Goal: Task Accomplishment & Management: Manage account settings

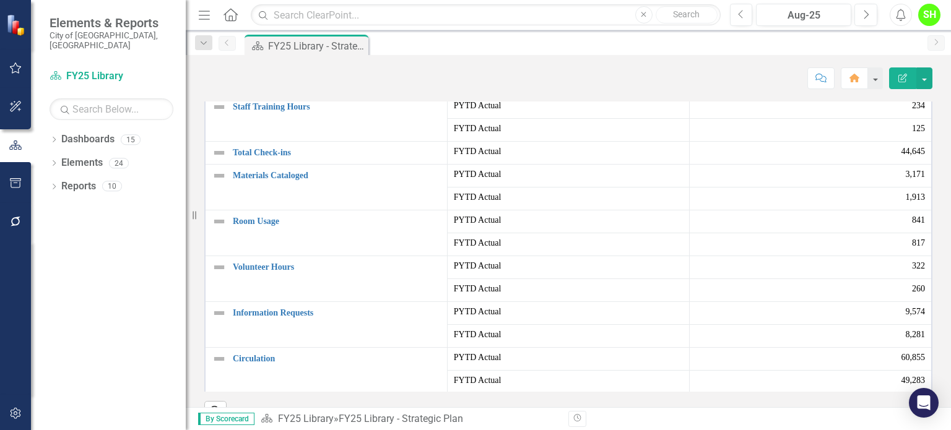
scroll to position [186, 0]
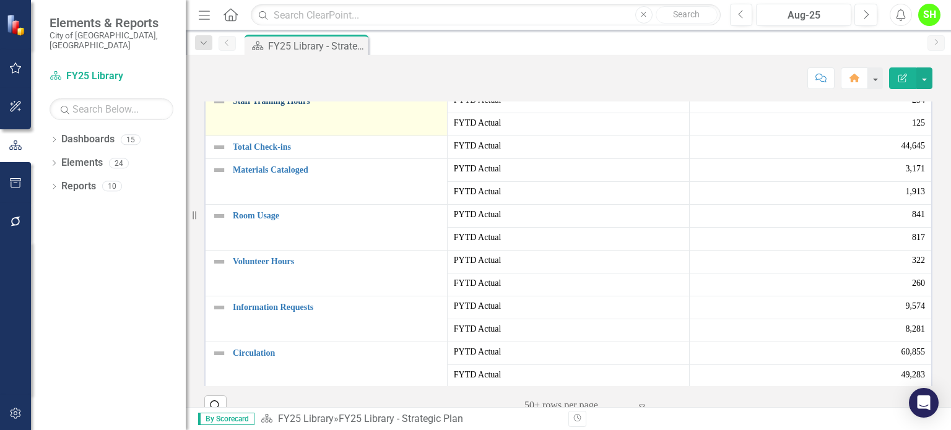
click at [272, 106] on link "Staff Training Hours" at bounding box center [337, 101] width 208 height 9
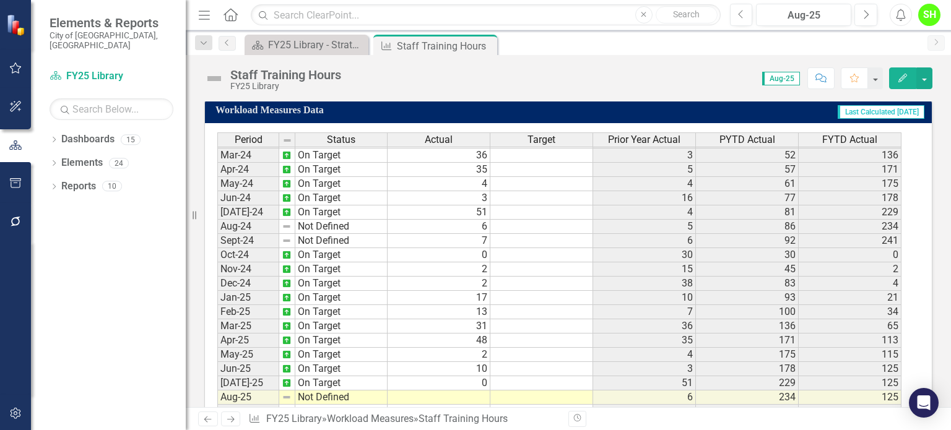
scroll to position [729, 0]
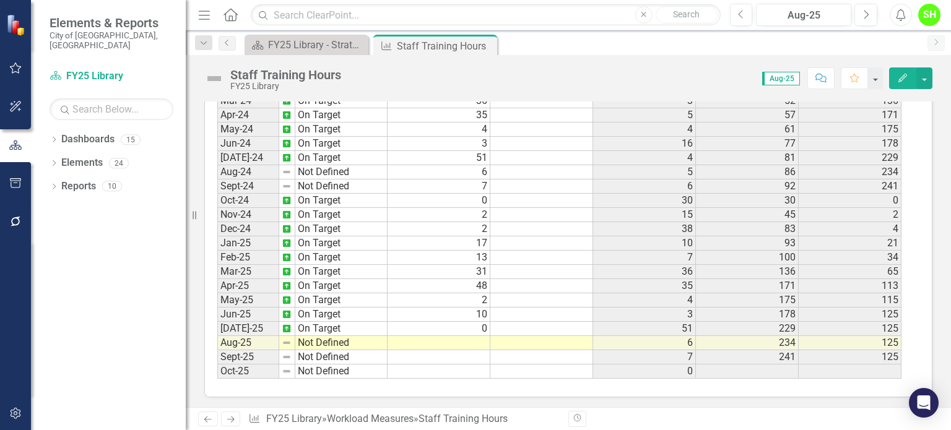
click at [312, 334] on tbody "Dec-22 On Target Jan-23 On Target Feb-23 No Target Set Mar-23 No Target Set Apr…" at bounding box center [302, 129] width 170 height 499
click at [312, 322] on td "On Target" at bounding box center [341, 315] width 92 height 14
click at [312, 336] on td "Not Defined" at bounding box center [341, 343] width 92 height 14
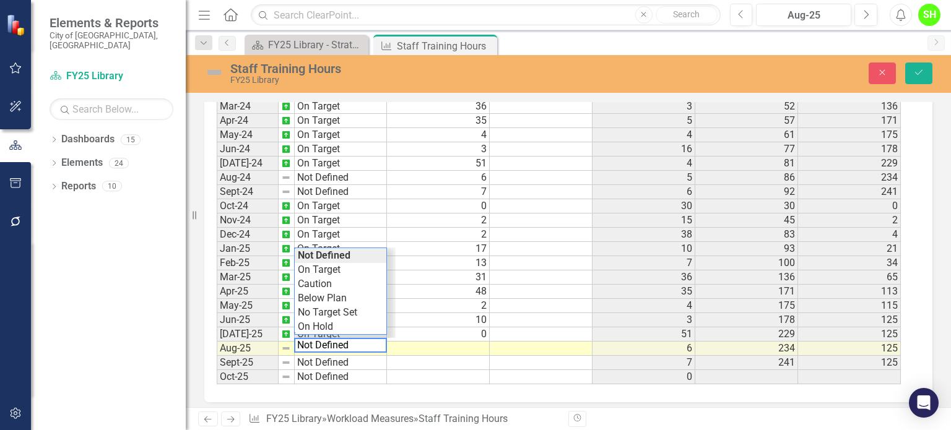
scroll to position [733, 0]
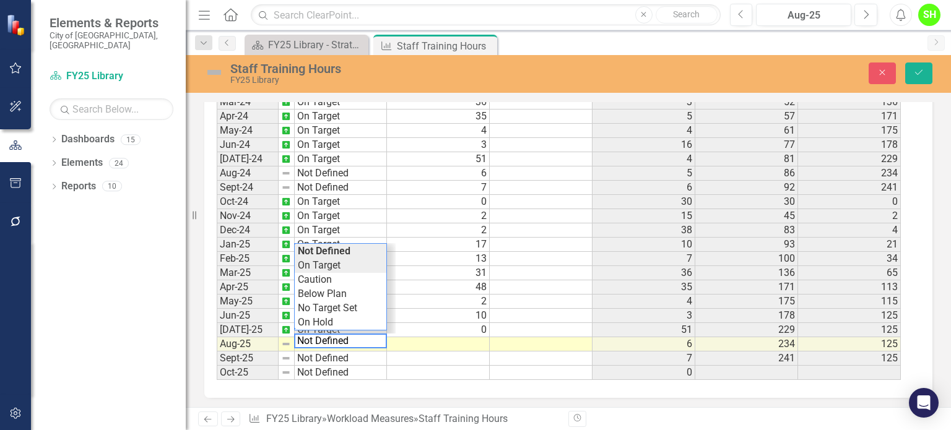
type textarea "On Target"
click at [331, 265] on div "Period Status Actual Target Prior Year Actual PYTD Actual FYTD Actual Feb-23 No…" at bounding box center [564, 229] width 694 height 301
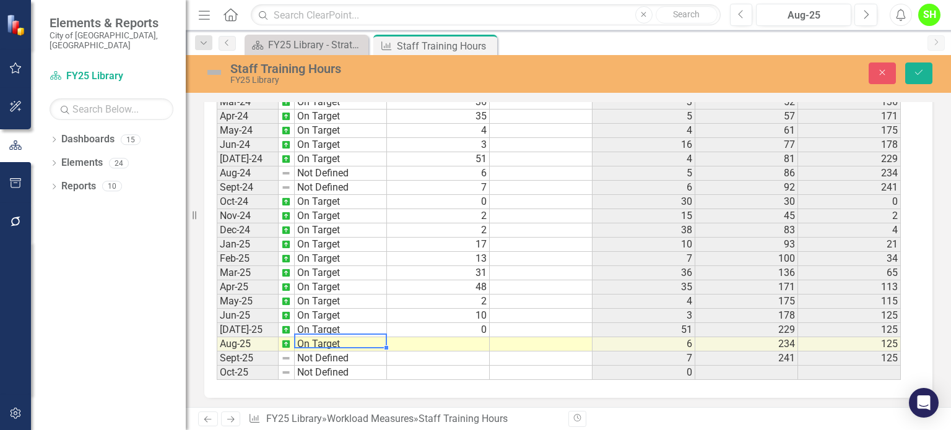
click at [474, 338] on td at bounding box center [438, 344] width 103 height 14
type textarea "14"
click at [925, 74] on button "Save" at bounding box center [918, 74] width 27 height 22
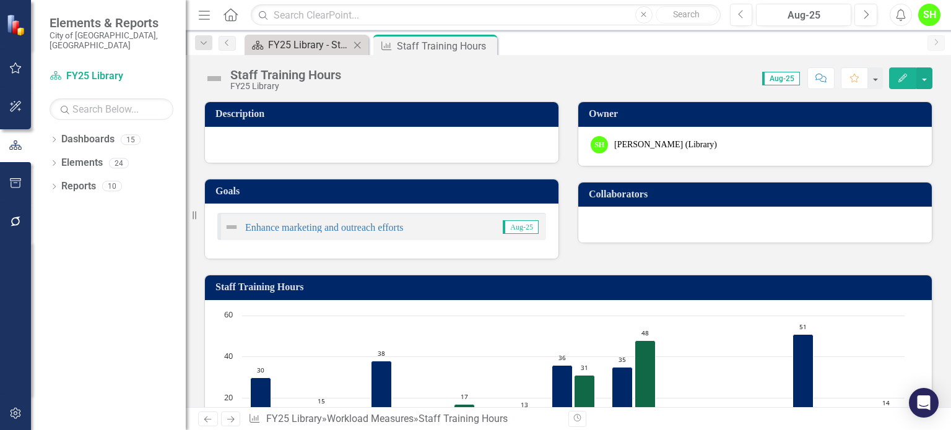
click at [303, 49] on div "FY25 Library - Strategic Plan" at bounding box center [309, 44] width 82 height 15
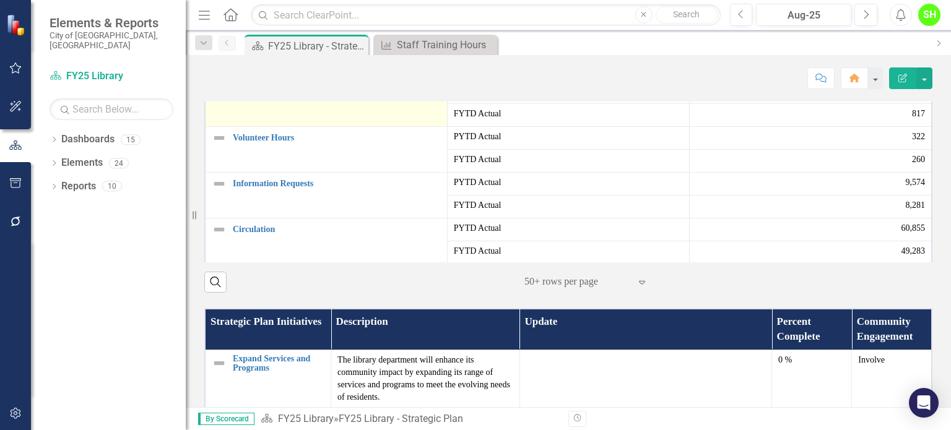
scroll to position [186, 0]
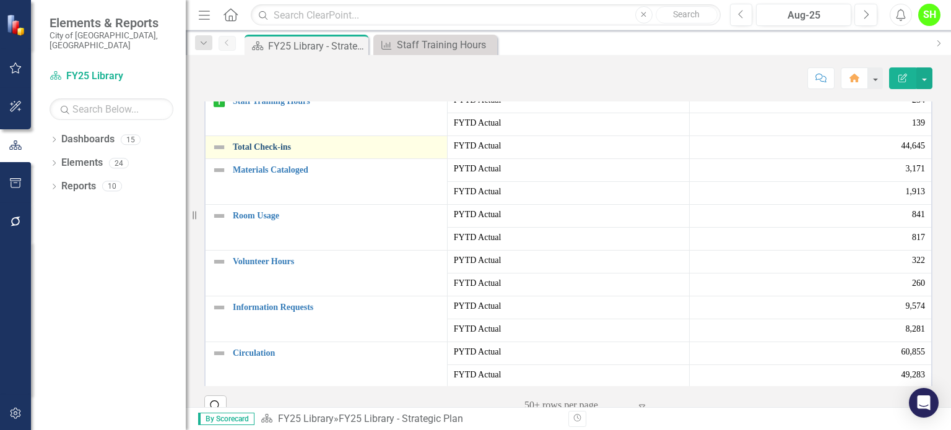
click at [262, 152] on link "Total Check-ins" at bounding box center [337, 146] width 208 height 9
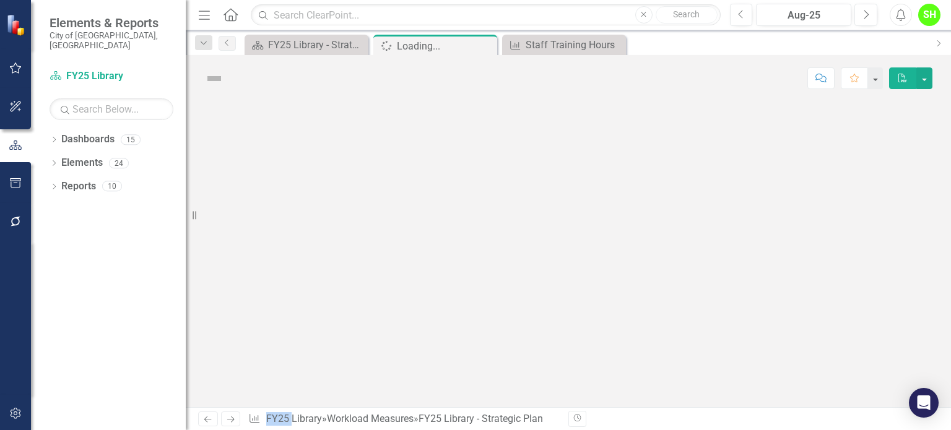
click at [262, 233] on div at bounding box center [568, 255] width 765 height 306
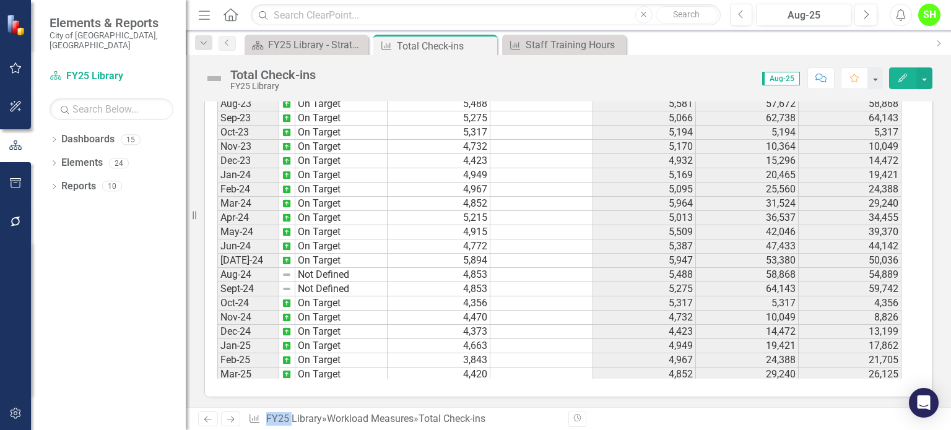
scroll to position [412, 0]
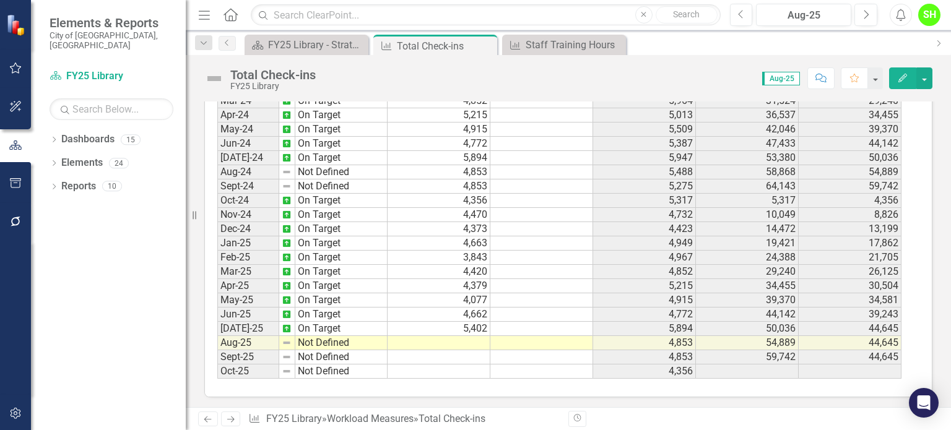
click at [331, 341] on tbody "Dec-22 On Target Jan-23 On Target Feb-23 No Target Set Mar-23 On Target Apr-23 …" at bounding box center [302, 129] width 170 height 499
click at [331, 341] on td "Not Defined" at bounding box center [341, 343] width 92 height 14
click at [332, 339] on td "Not Defined" at bounding box center [341, 343] width 92 height 14
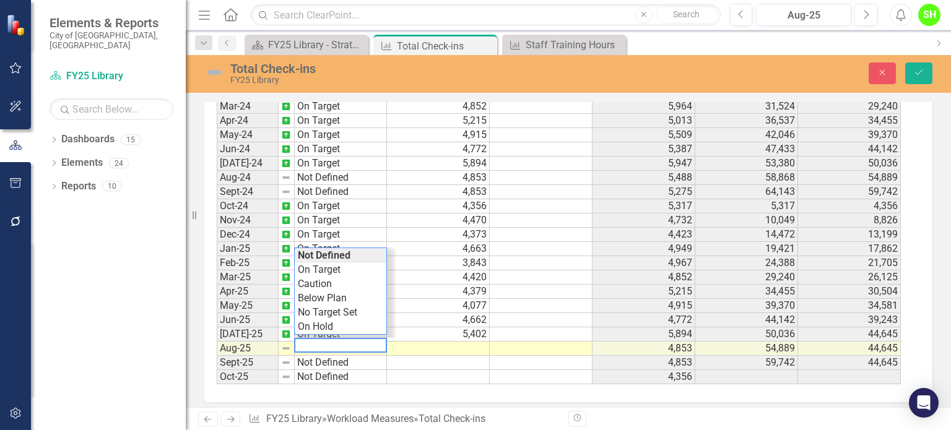
scroll to position [733, 0]
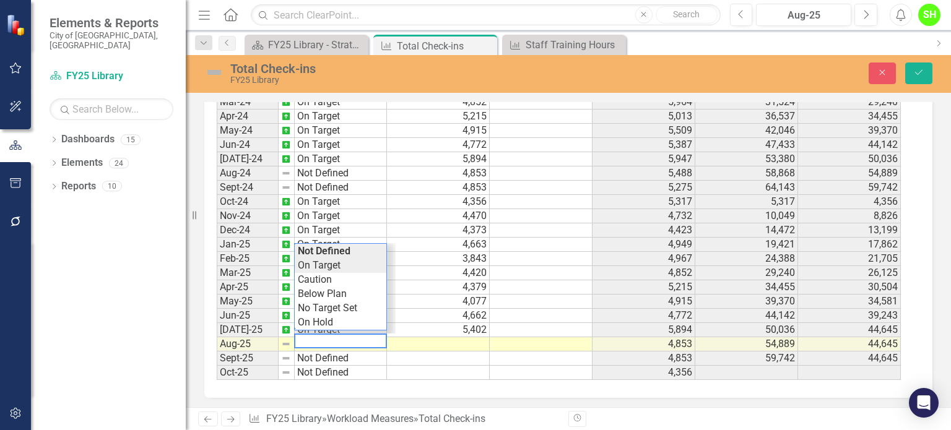
click at [334, 262] on div "Period Status Actual Target Prior Year Actual PYTD Actual FYTD Actual Feb-23 No…" at bounding box center [564, 229] width 694 height 301
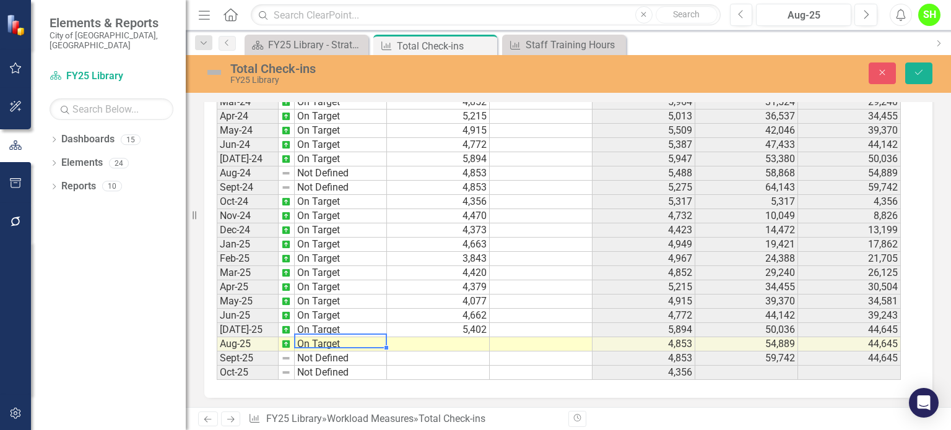
click at [466, 337] on td at bounding box center [438, 344] width 103 height 14
type textarea "4369"
click at [920, 69] on icon "Save" at bounding box center [918, 72] width 11 height 9
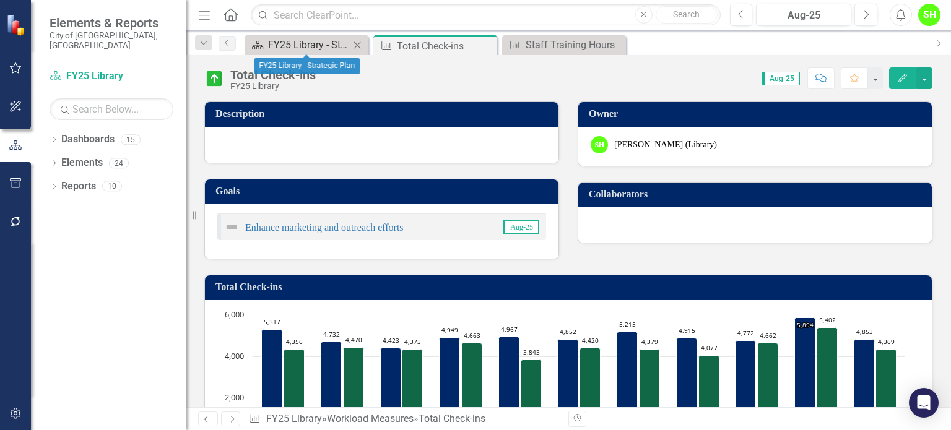
click at [312, 46] on div "FY25 Library - Strategic Plan" at bounding box center [309, 44] width 82 height 15
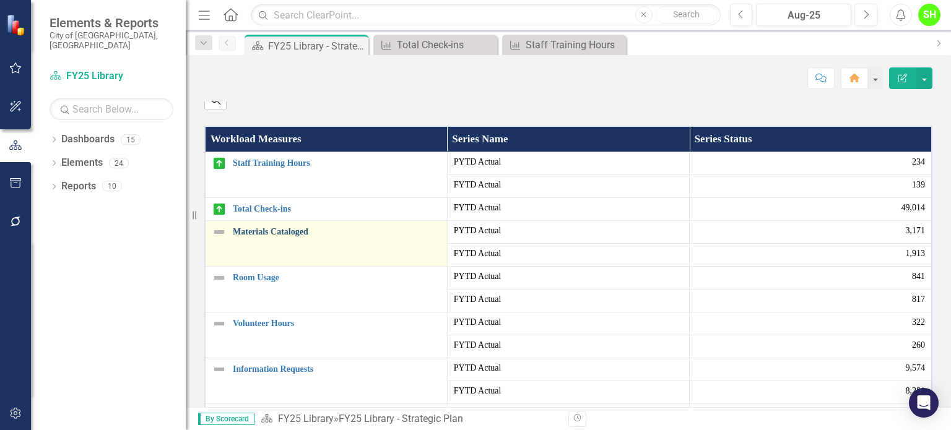
click at [287, 236] on link "Materials Cataloged" at bounding box center [337, 231] width 208 height 9
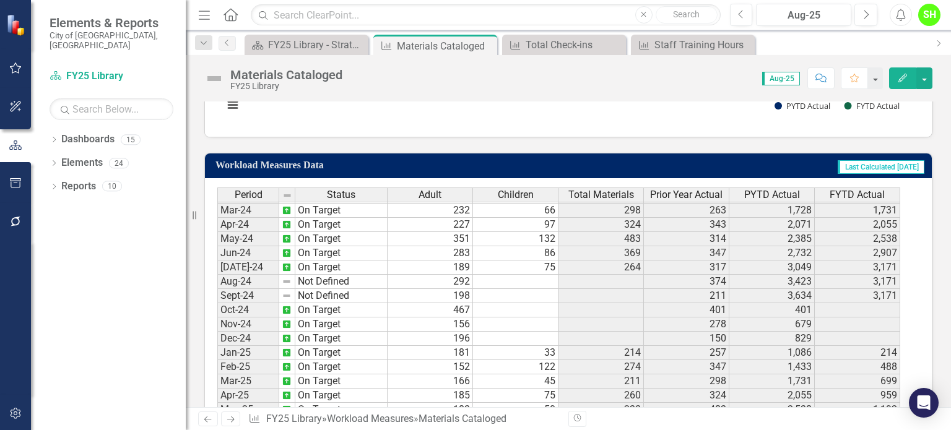
scroll to position [729, 0]
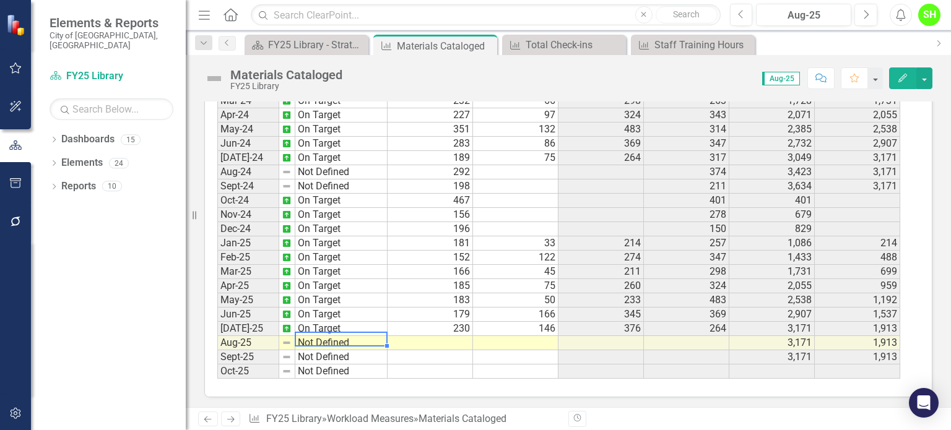
click at [329, 339] on tbody "Dec-22 On Target Jan-23 On Target Feb-23 On Target Mar-23 On Target Apr-23 No T…" at bounding box center [302, 129] width 170 height 499
click at [329, 339] on td "Not Defined" at bounding box center [341, 343] width 92 height 14
click at [330, 337] on td "Not Defined" at bounding box center [341, 343] width 92 height 14
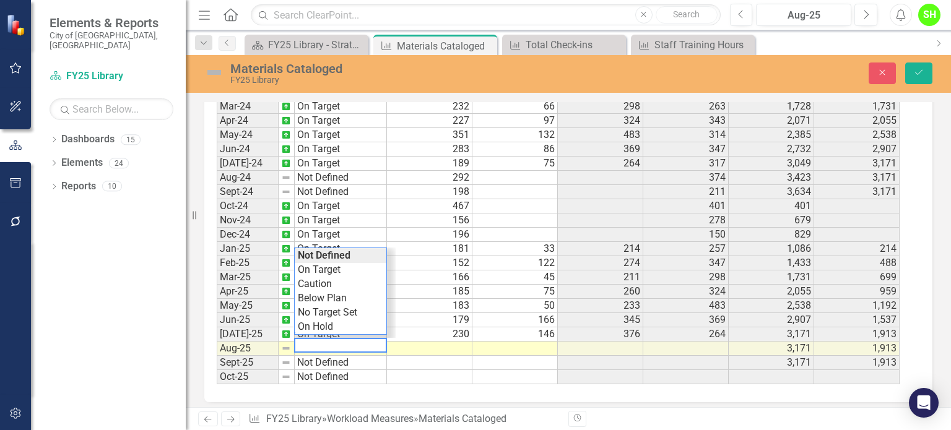
scroll to position [733, 0]
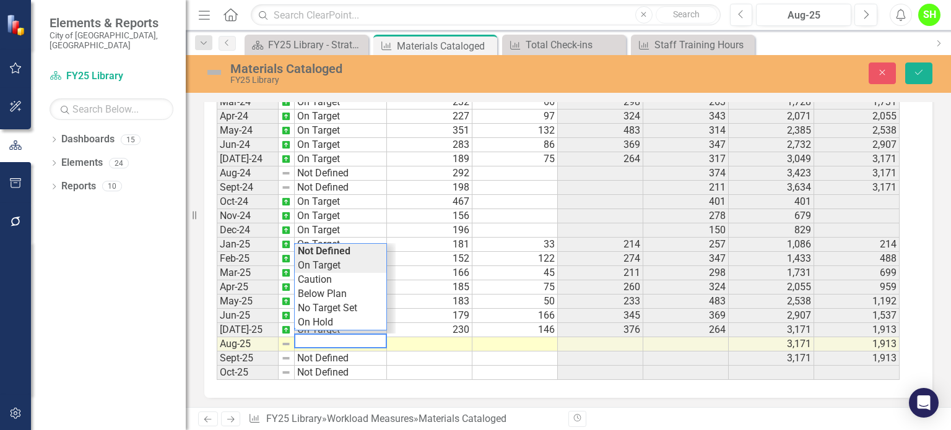
click at [327, 262] on div "Period Status Adult Children Total Materials Prior Year Actual PYTD Actual FYTD…" at bounding box center [564, 229] width 694 height 301
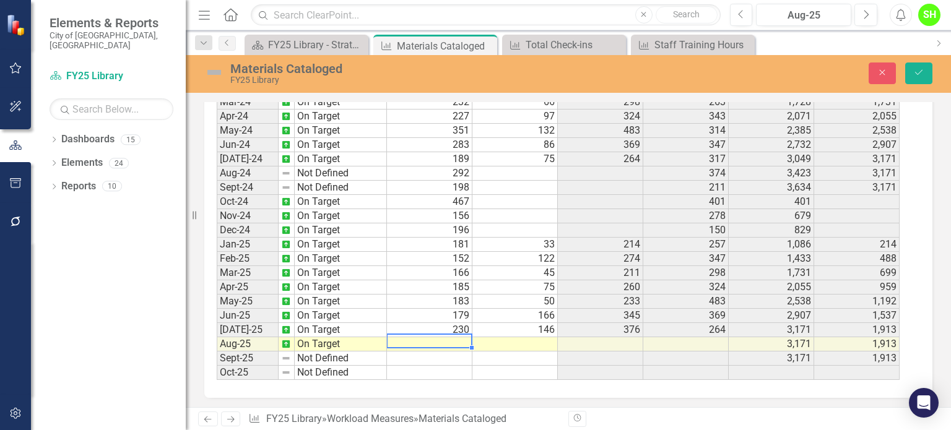
click at [467, 340] on td at bounding box center [429, 344] width 85 height 14
type textarea "161"
click at [522, 337] on td at bounding box center [514, 344] width 85 height 14
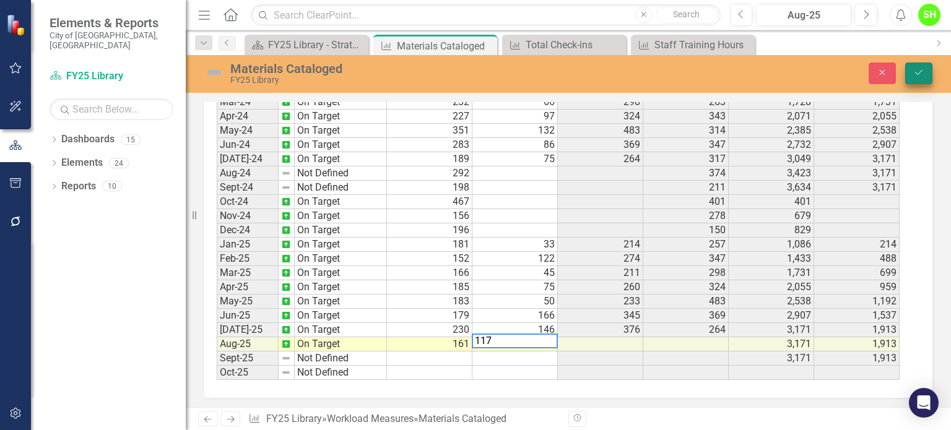
type textarea "117"
click at [922, 64] on button "Save" at bounding box center [918, 74] width 27 height 22
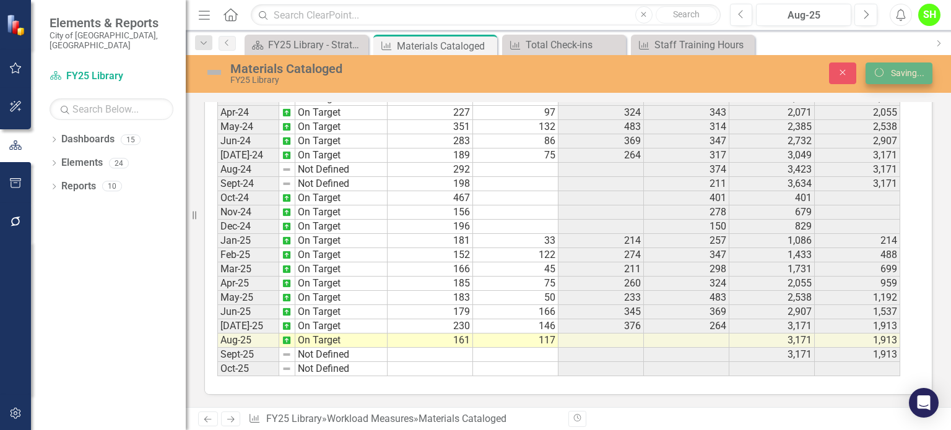
scroll to position [729, 0]
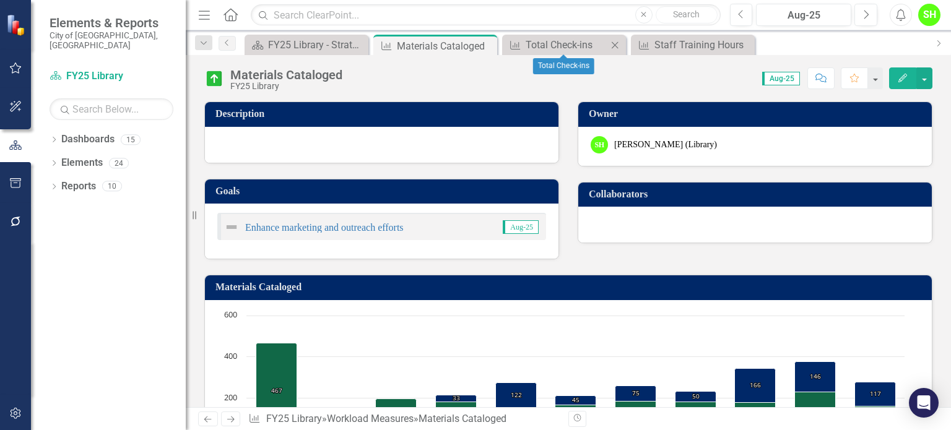
click at [616, 42] on icon at bounding box center [615, 44] width 7 height 7
click at [0, 0] on icon at bounding box center [0, 0] width 0 height 0
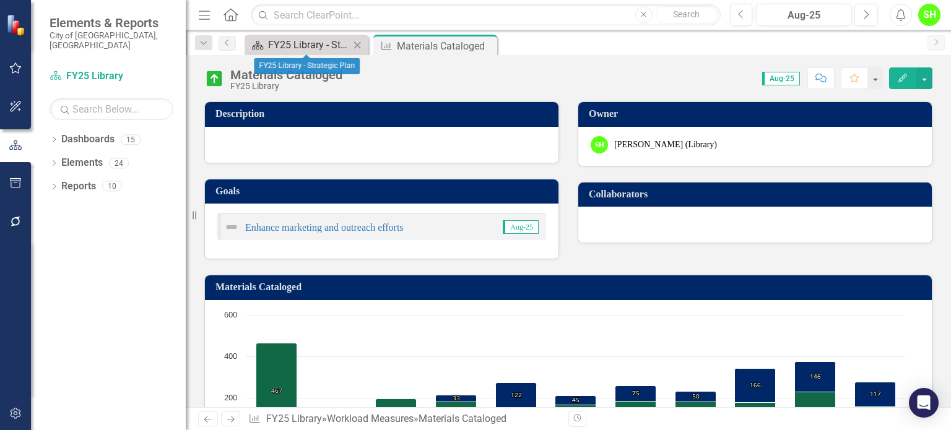
click at [293, 41] on div "FY25 Library - Strategic Plan" at bounding box center [309, 44] width 82 height 15
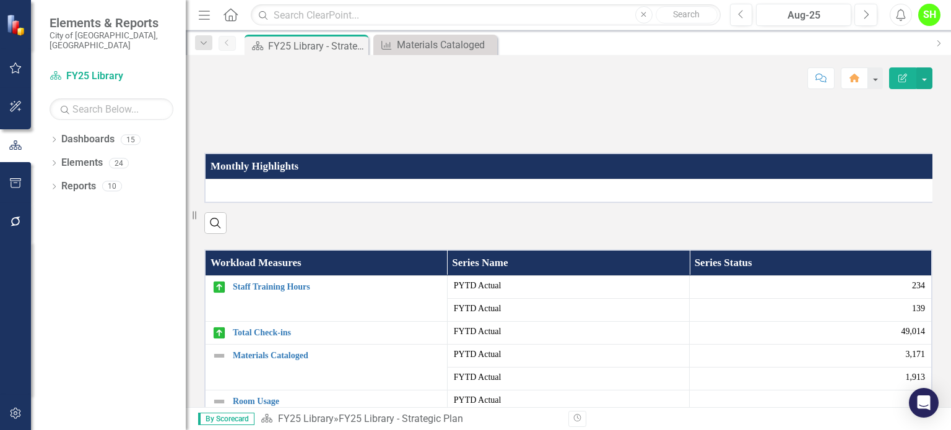
scroll to position [248, 0]
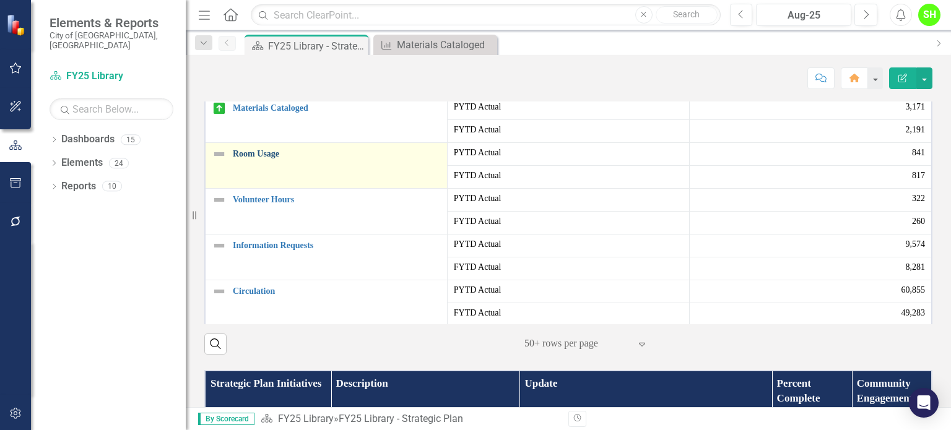
click at [251, 158] on link "Room Usage" at bounding box center [337, 153] width 208 height 9
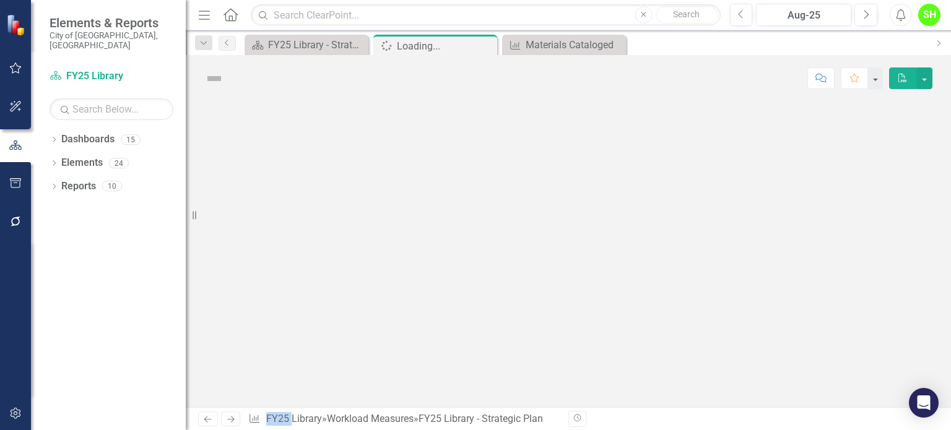
click at [251, 241] on div at bounding box center [568, 255] width 765 height 306
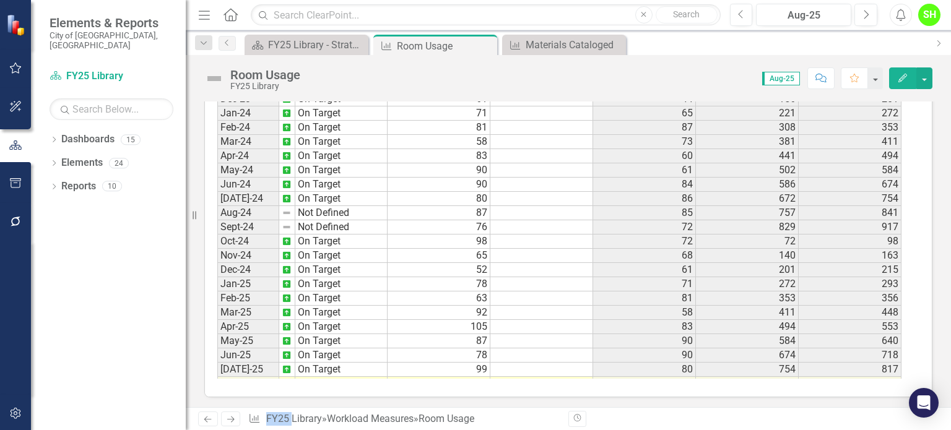
scroll to position [412, 0]
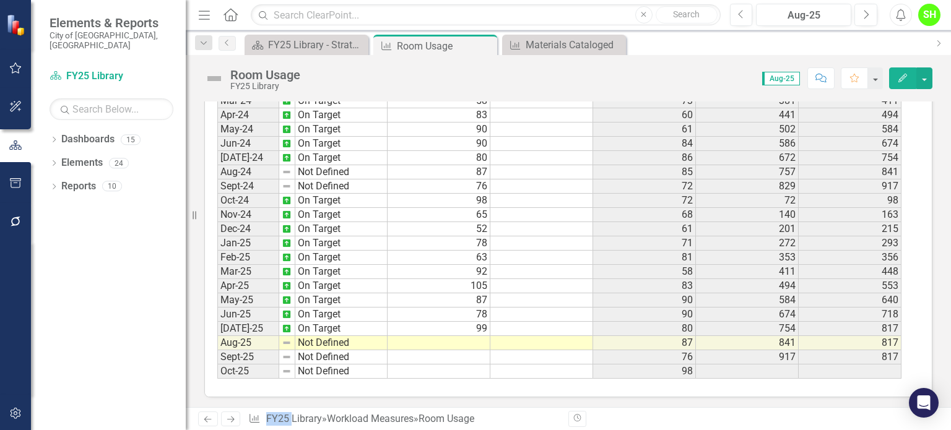
click at [339, 335] on tbody "Dec-22 On Target Jan-23 On Target Feb-23 On Target Mar-23 On Target Apr-23 On T…" at bounding box center [302, 129] width 170 height 499
click at [339, 336] on td "Not Defined" at bounding box center [341, 343] width 92 height 14
click at [334, 336] on td "Not Defined" at bounding box center [341, 343] width 92 height 14
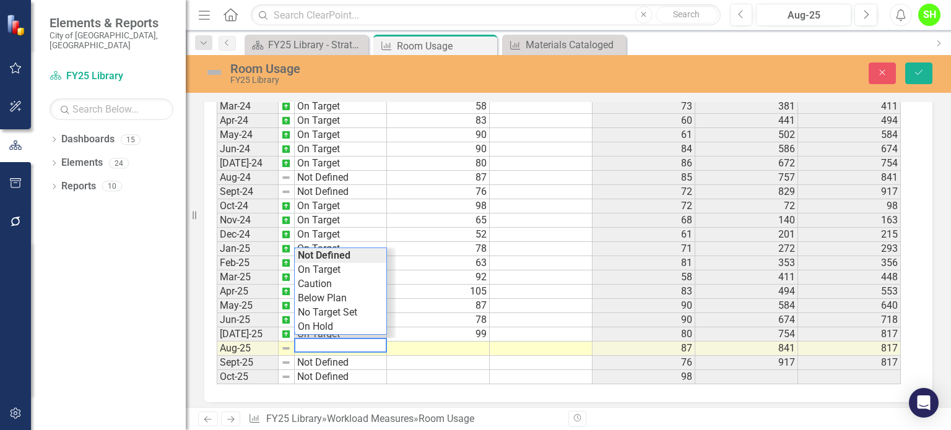
scroll to position [733, 0]
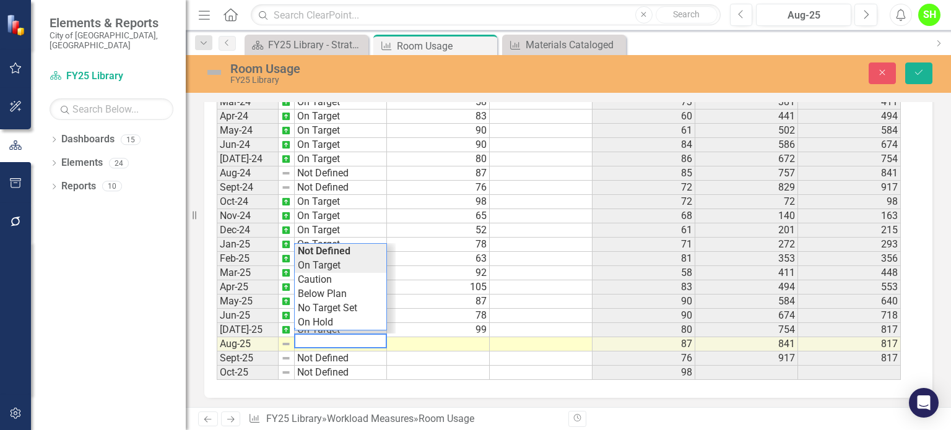
click at [329, 262] on div "Period Status Actual Target Prior Year Actual PYTD Actual FYTD Actual Feb-23 On…" at bounding box center [564, 229] width 694 height 301
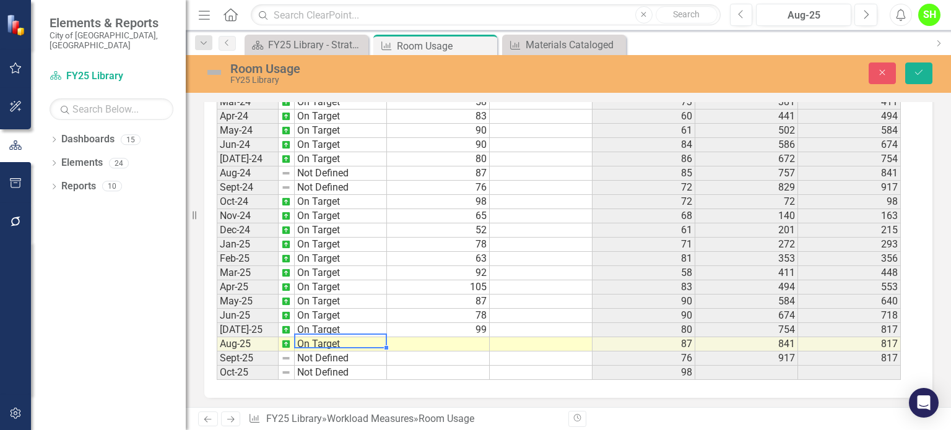
click at [478, 337] on td at bounding box center [438, 344] width 103 height 14
type textarea "55"
click at [923, 69] on icon "Save" at bounding box center [918, 72] width 11 height 9
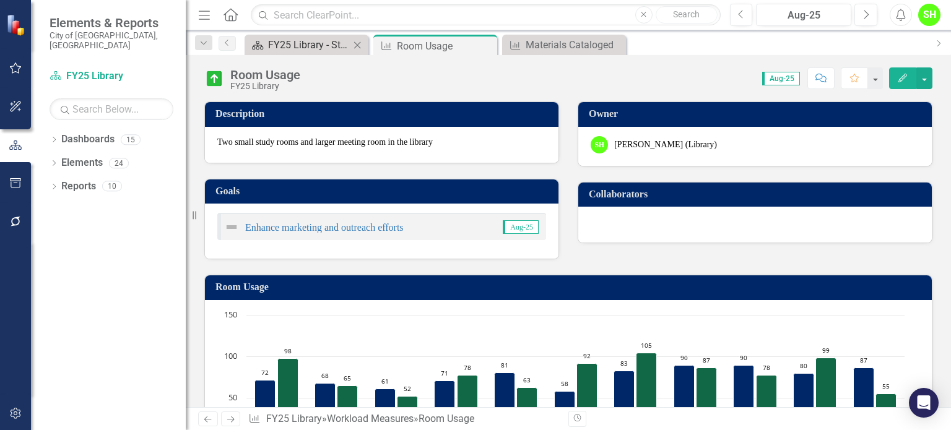
click at [321, 46] on div "FY25 Library - Strategic Plan" at bounding box center [309, 44] width 82 height 15
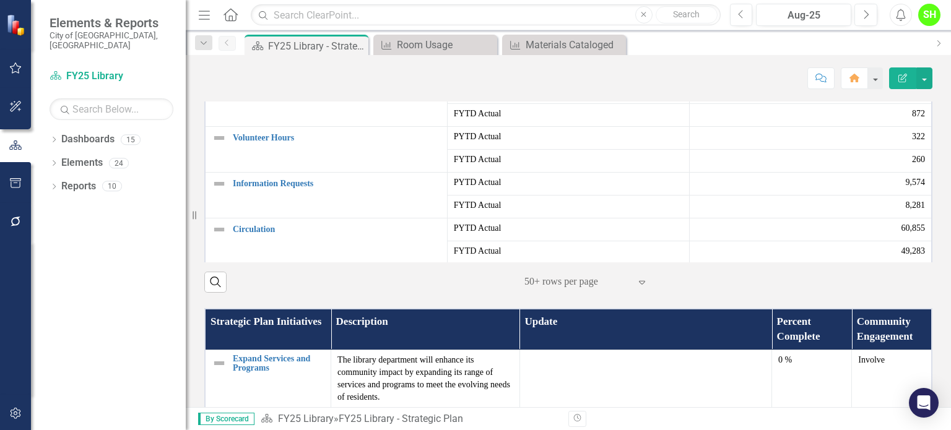
scroll to position [248, 0]
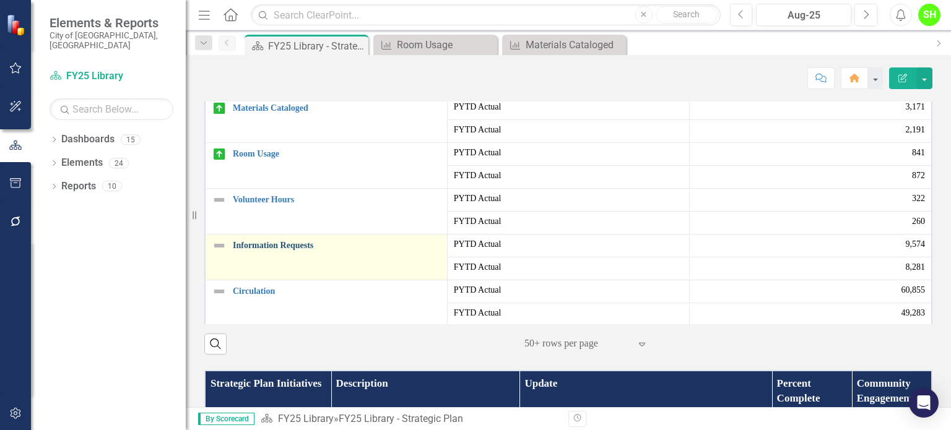
click at [276, 250] on link "Information Requests" at bounding box center [337, 245] width 208 height 9
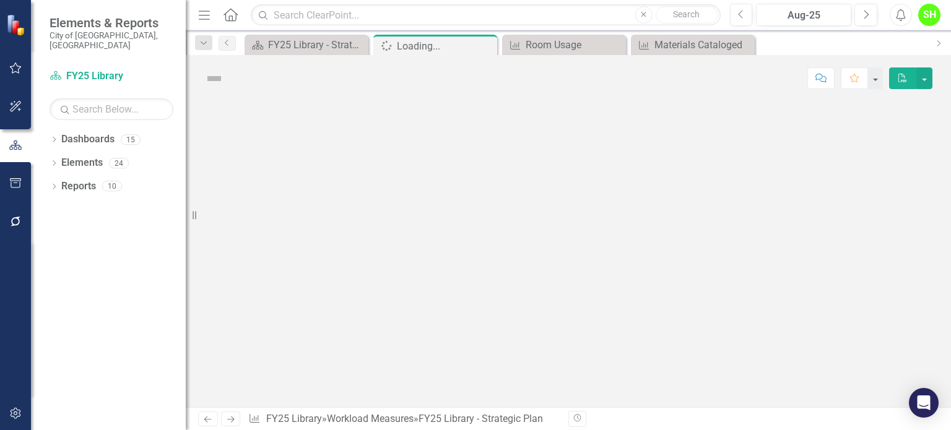
click at [276, 332] on div at bounding box center [568, 255] width 765 height 306
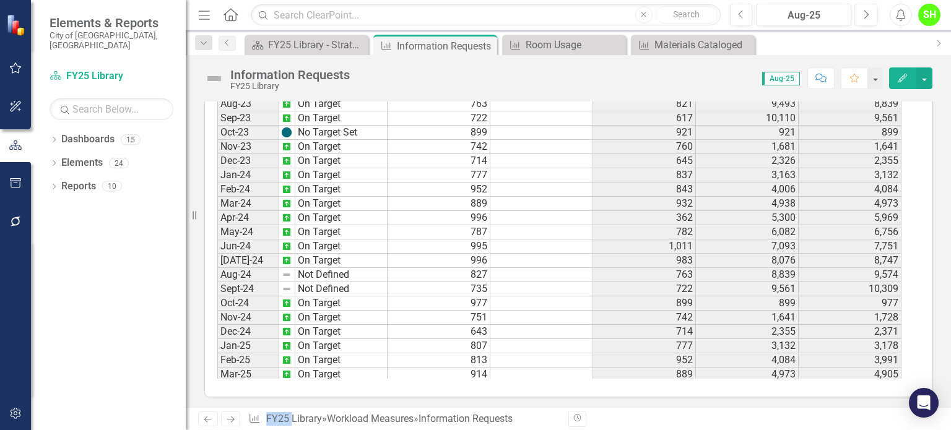
scroll to position [412, 0]
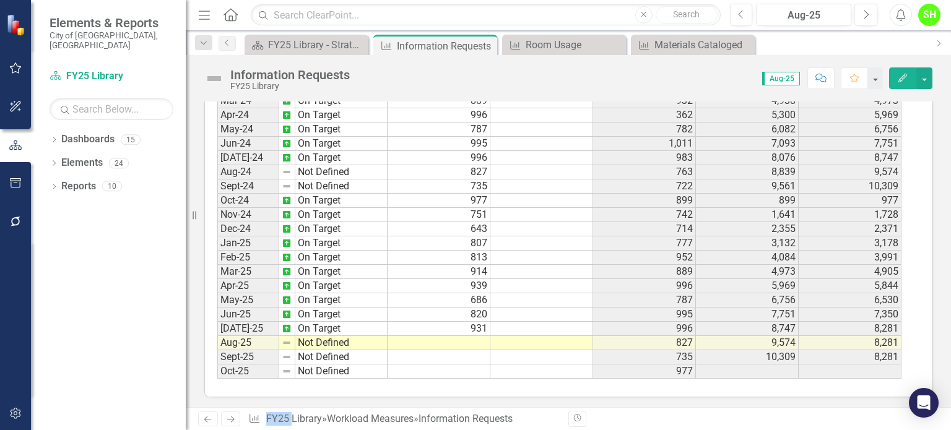
click at [329, 339] on tbody "Dec-22 On Target Jan-23 On Target Feb-23 No Target Set Mar-23 On Target Apr-23 …" at bounding box center [302, 129] width 170 height 499
click at [329, 339] on td "Not Defined" at bounding box center [341, 343] width 92 height 14
click at [329, 336] on td "Not Defined" at bounding box center [341, 343] width 92 height 14
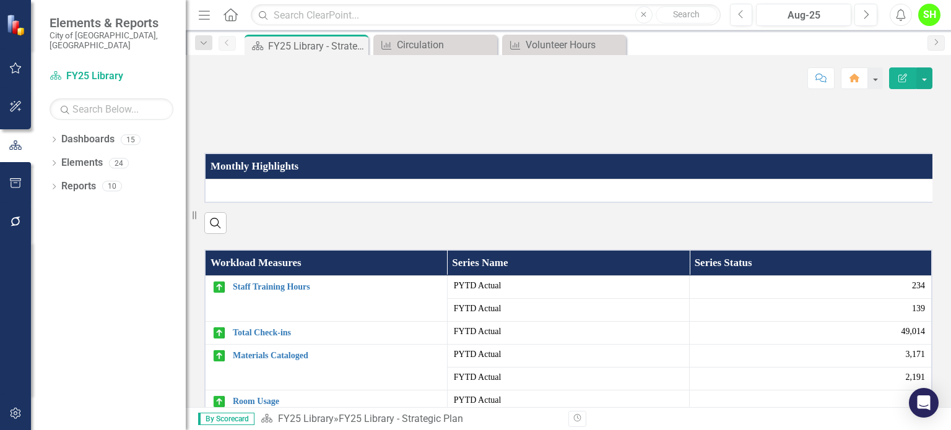
scroll to position [248, 0]
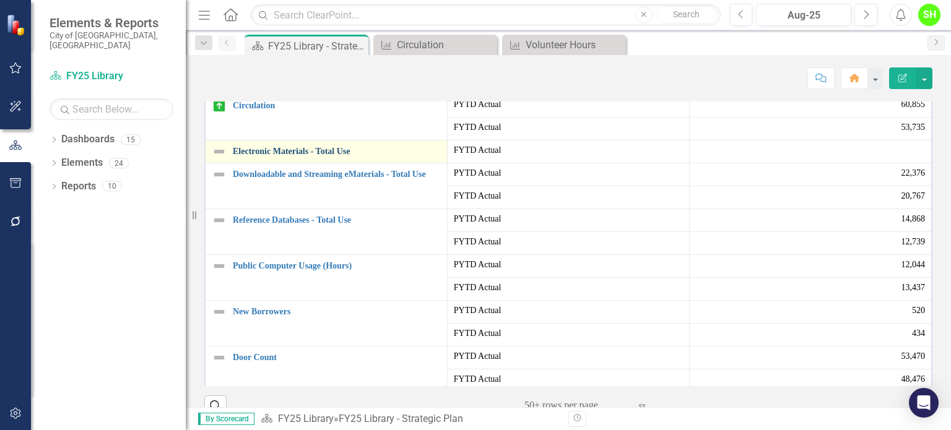
click at [293, 156] on link "Electronic Materials - Total Use" at bounding box center [337, 151] width 208 height 9
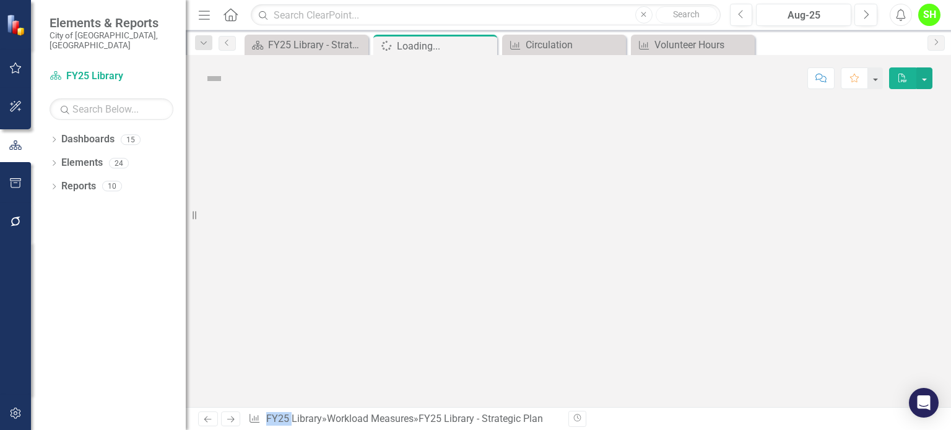
click at [293, 238] on div at bounding box center [568, 255] width 765 height 306
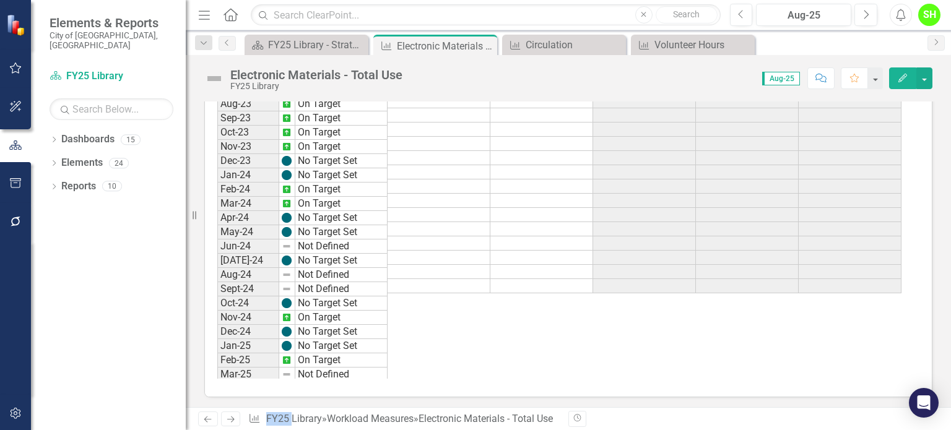
scroll to position [412, 0]
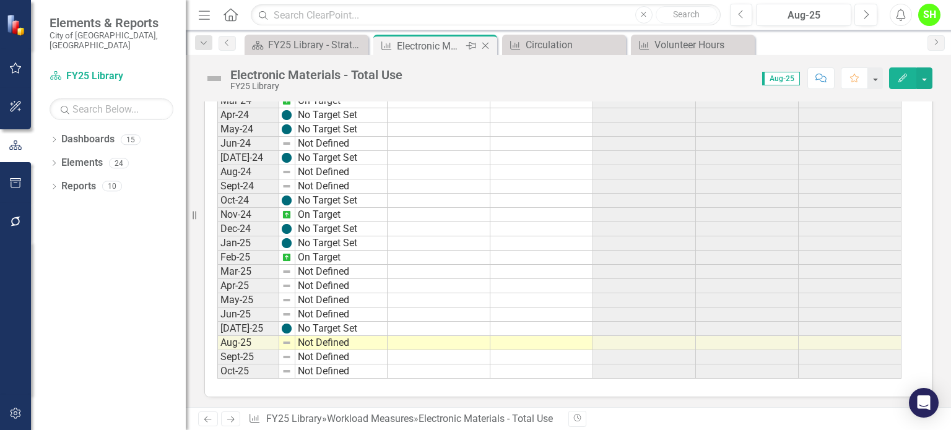
click at [483, 44] on icon at bounding box center [485, 46] width 7 height 7
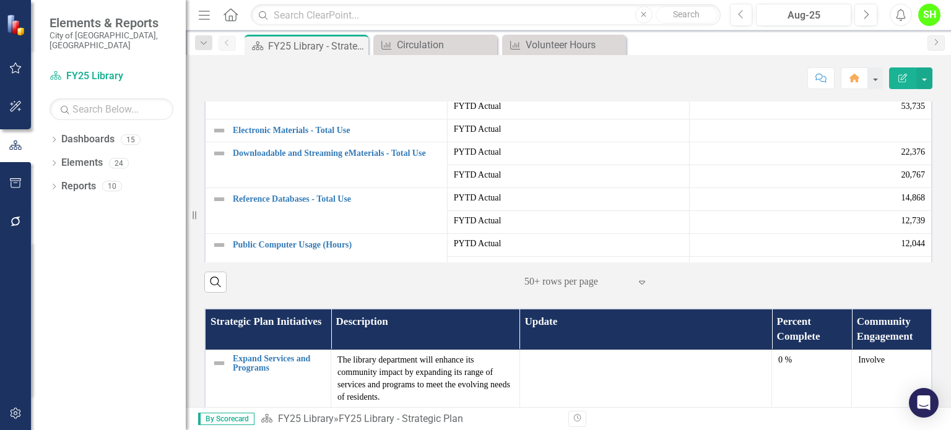
scroll to position [186, 0]
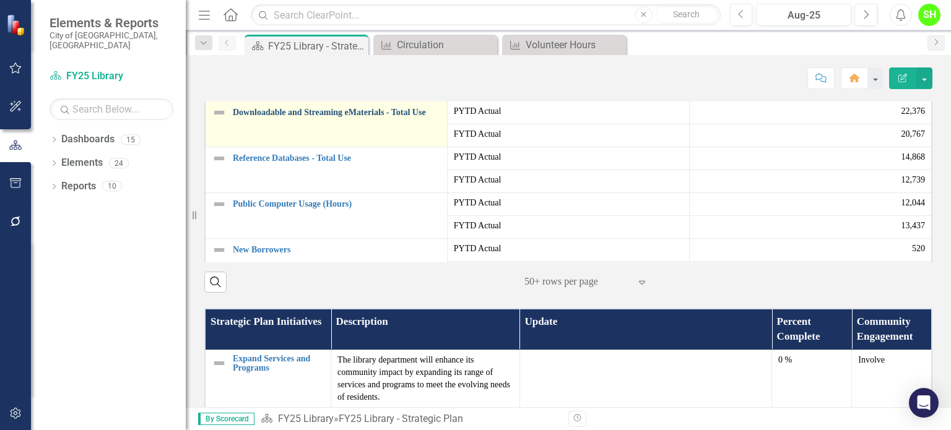
click at [280, 117] on link "Downloadable and Streaming eMaterials - Total Use" at bounding box center [337, 112] width 208 height 9
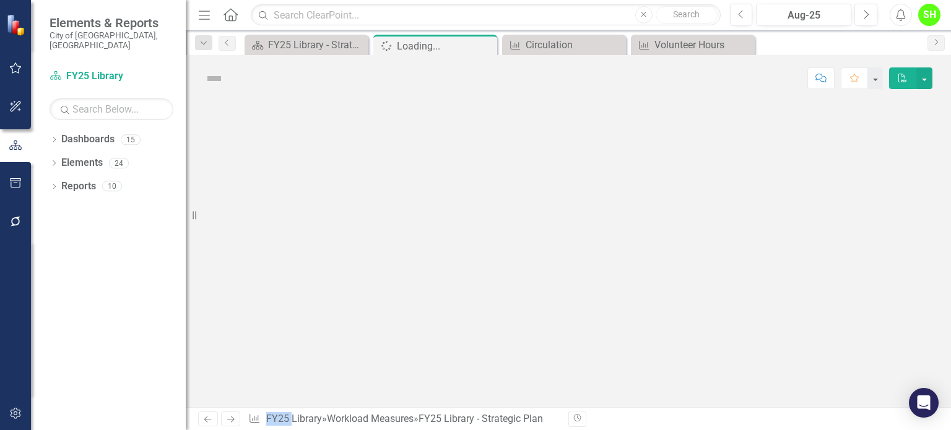
click at [280, 199] on div at bounding box center [568, 255] width 765 height 306
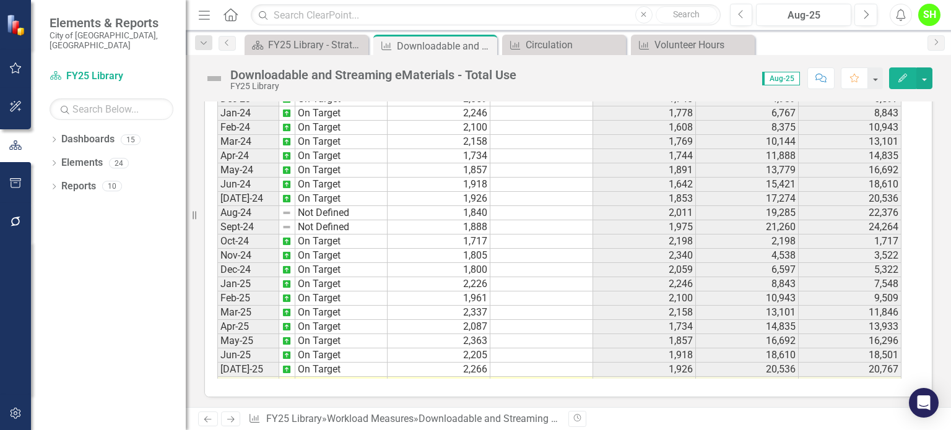
scroll to position [412, 0]
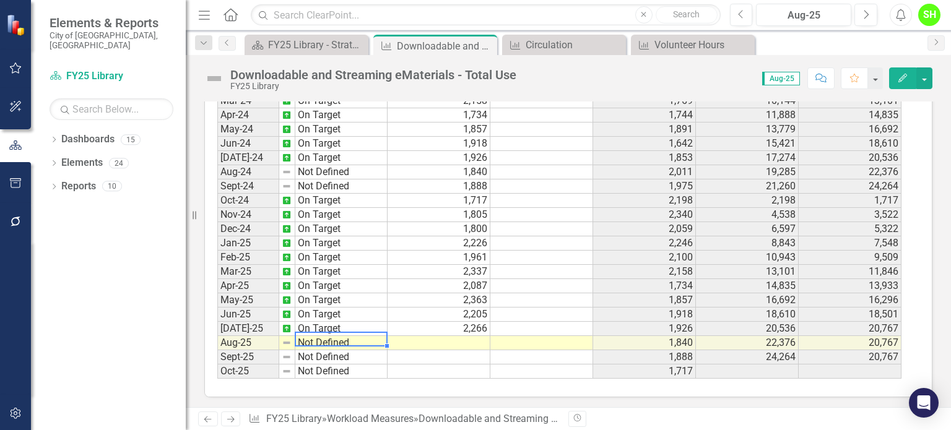
click at [323, 337] on tbody "Dec-22 On Target Jan-23 On Target Feb-23 On Target Mar-23 On Target Apr-23 On T…" at bounding box center [302, 129] width 170 height 499
click at [323, 337] on td "Not Defined" at bounding box center [341, 343] width 92 height 14
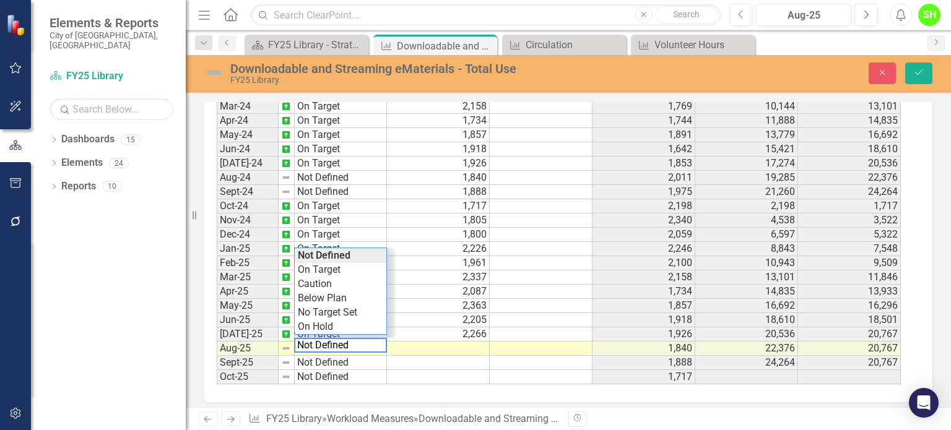
scroll to position [733, 0]
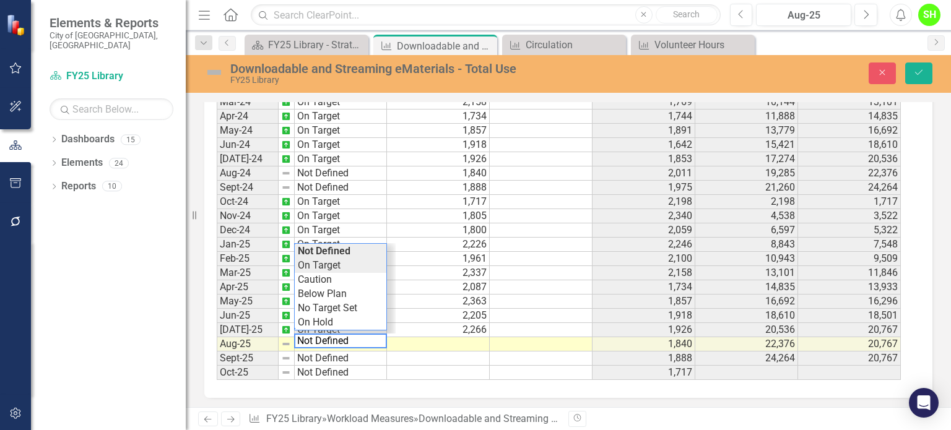
type textarea "On Target"
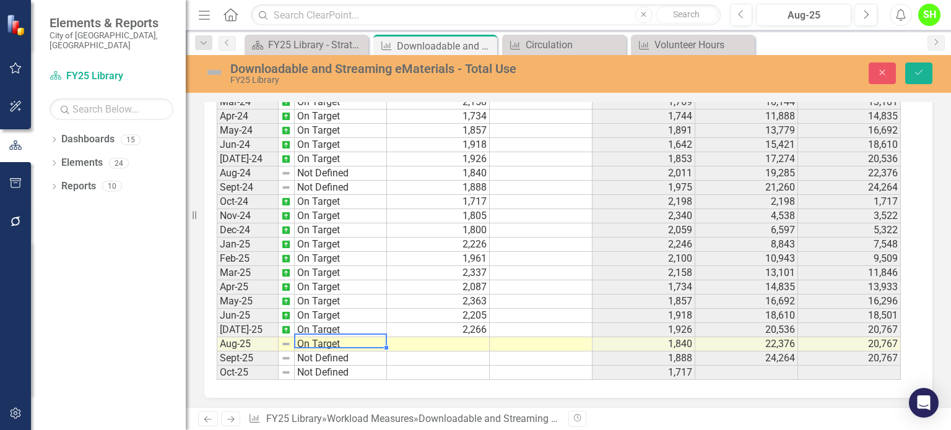
click at [331, 267] on div "Period Status Actual Target Prior Year Actual PYTD Actual FYTD Actual Feb-23 On…" at bounding box center [564, 229] width 694 height 301
click at [452, 339] on td at bounding box center [438, 344] width 103 height 14
type textarea "2202"
click at [913, 66] on button "Save" at bounding box center [918, 74] width 27 height 22
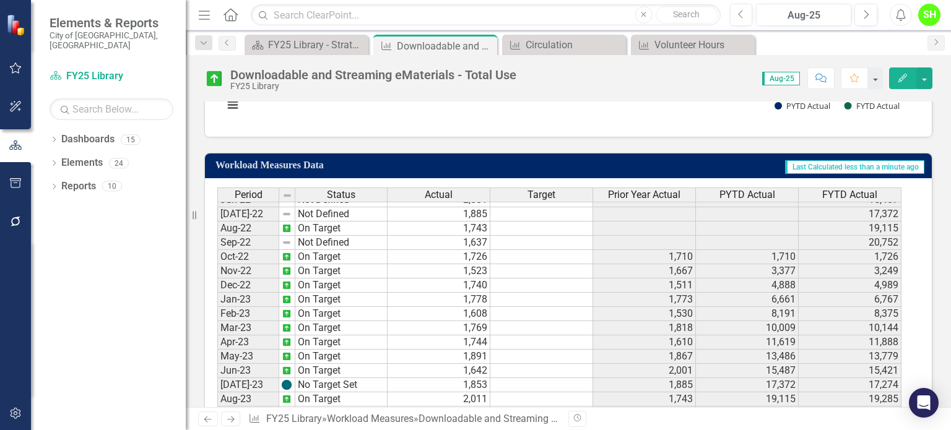
scroll to position [309, 0]
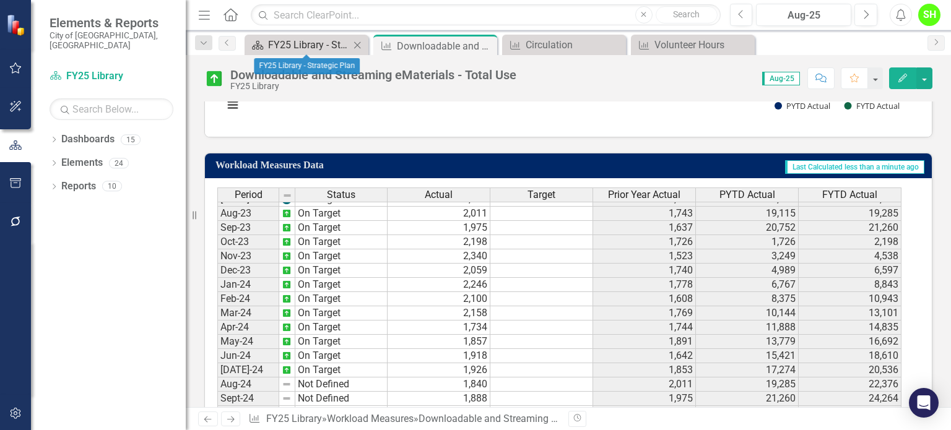
click at [330, 41] on div "FY25 Library - Strategic Plan" at bounding box center [309, 44] width 82 height 15
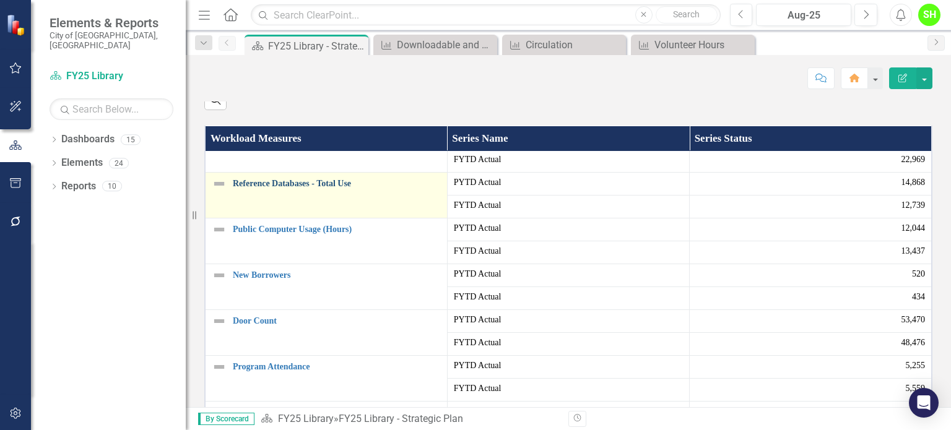
click at [311, 188] on link "Reference Databases - Total Use" at bounding box center [337, 183] width 208 height 9
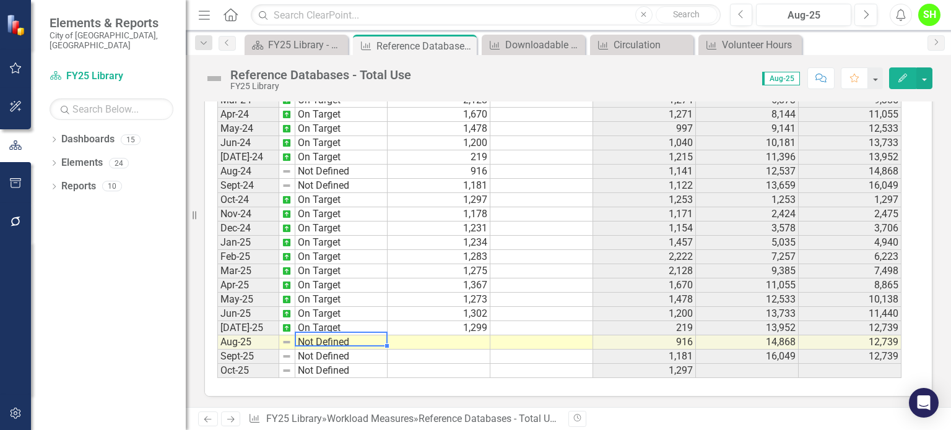
click at [335, 335] on td "Not Defined" at bounding box center [341, 342] width 92 height 14
click at [335, 336] on td "Not Defined" at bounding box center [341, 342] width 92 height 14
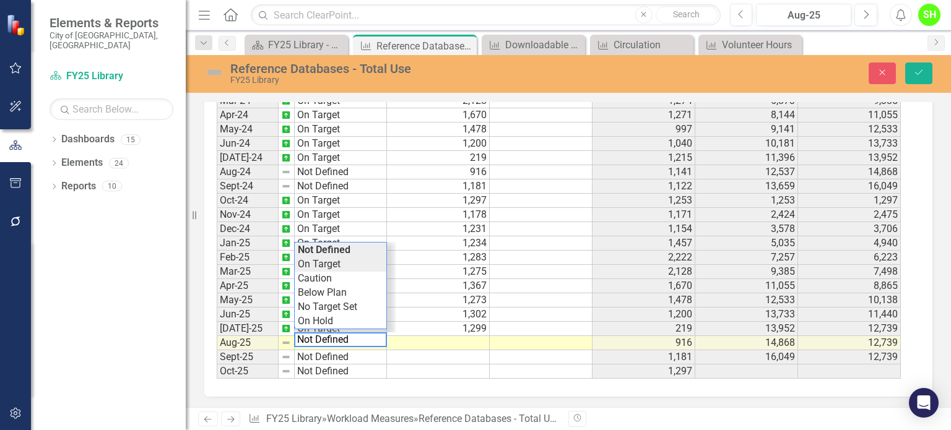
type textarea "On Target"
click at [319, 259] on div "Period Status Actual Target Prior Year Actual PYTD Actual FYTD Actual Feb-23 No…" at bounding box center [564, 228] width 694 height 301
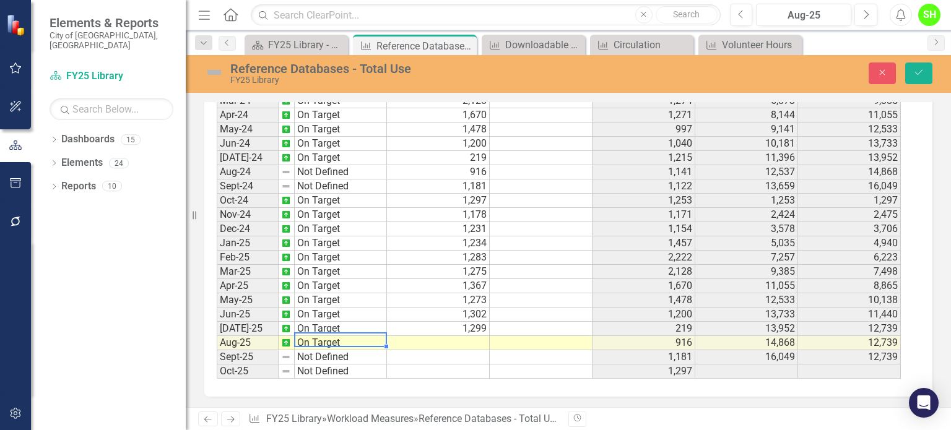
click at [460, 339] on td at bounding box center [438, 343] width 103 height 14
type textarea "1326"
click at [911, 72] on button "Save" at bounding box center [918, 74] width 27 height 22
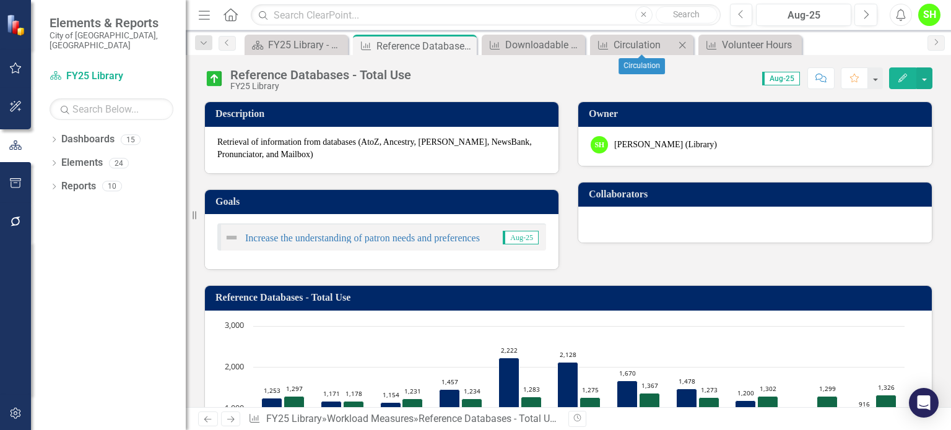
click at [685, 44] on icon "Close" at bounding box center [682, 45] width 12 height 10
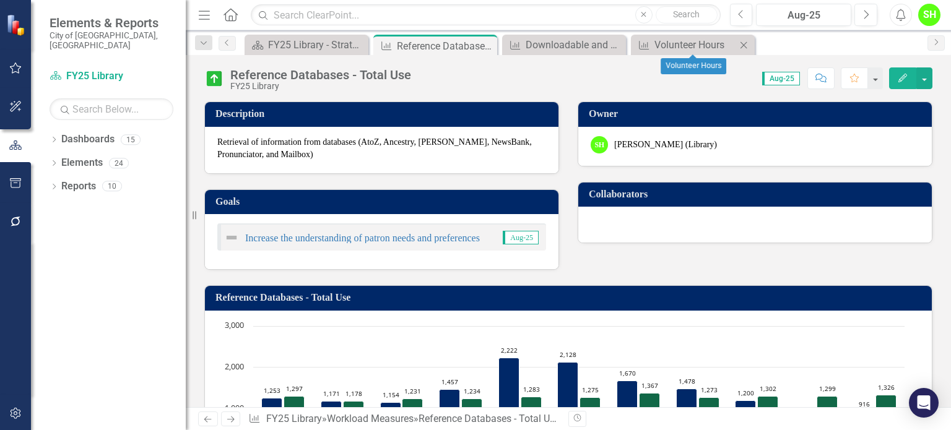
click at [740, 41] on icon "Close" at bounding box center [743, 45] width 12 height 10
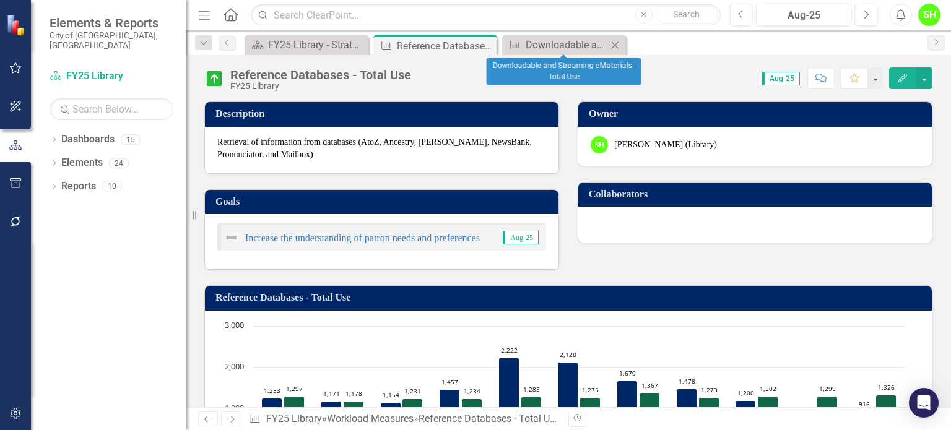
click at [614, 42] on icon "Close" at bounding box center [614, 45] width 12 height 10
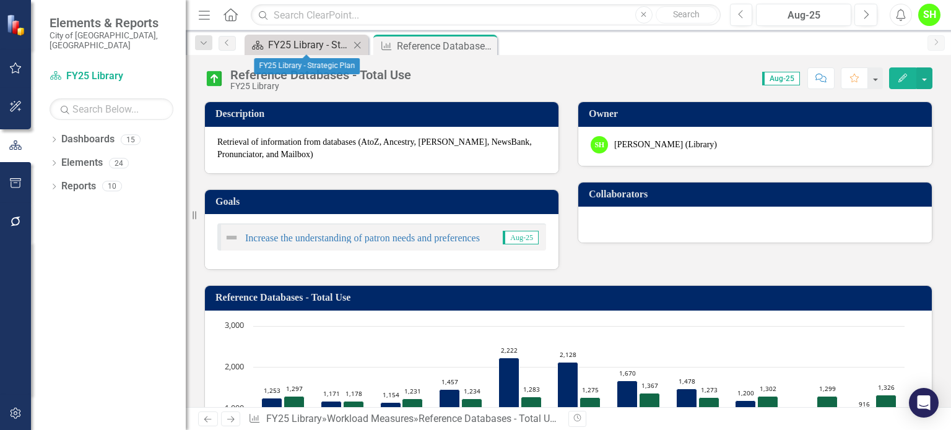
click at [274, 41] on div "FY25 Library - Strategic Plan" at bounding box center [309, 44] width 82 height 15
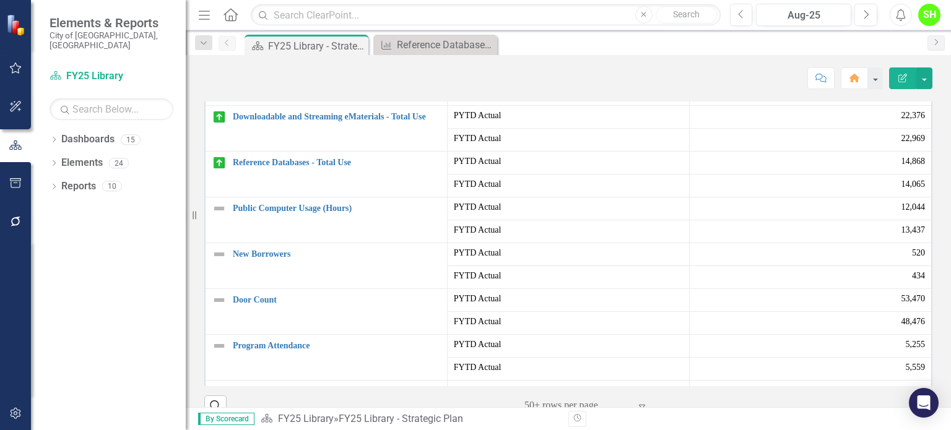
scroll to position [309, 0]
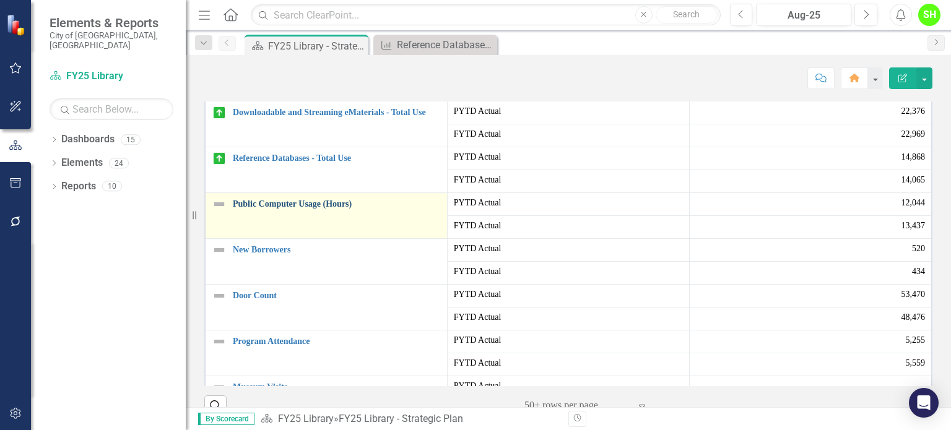
click at [293, 209] on link "Public Computer Usage (Hours)" at bounding box center [337, 203] width 208 height 9
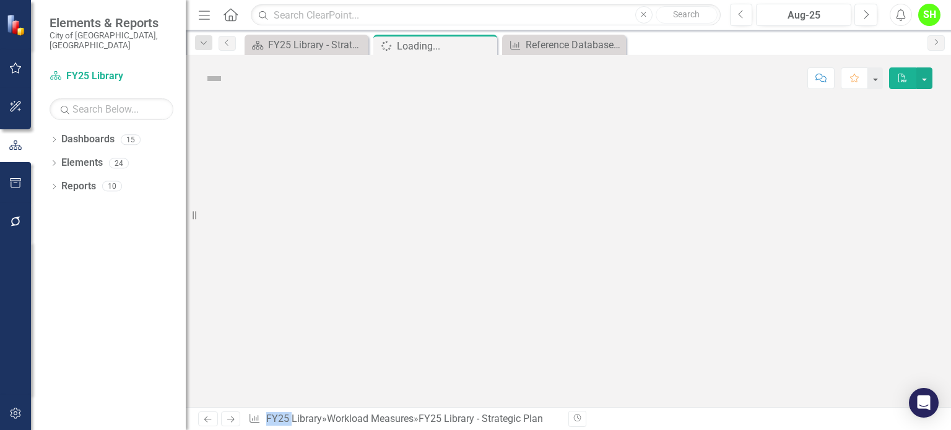
click at [293, 293] on div at bounding box center [568, 255] width 765 height 306
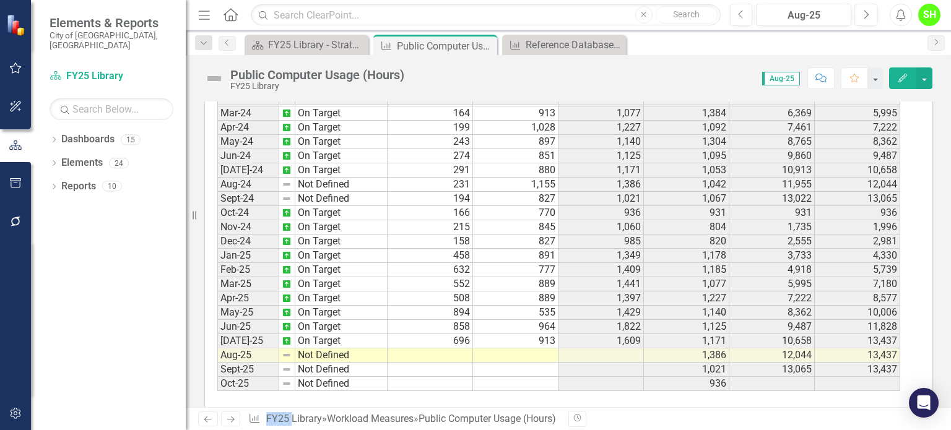
scroll to position [729, 0]
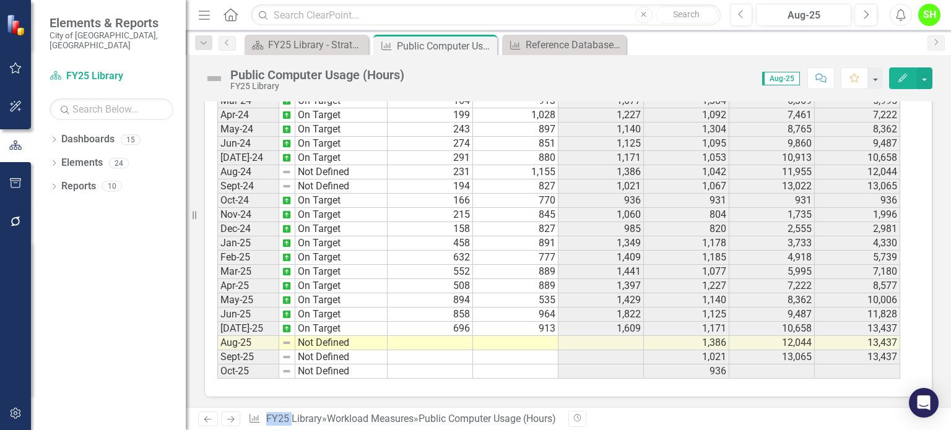
click at [316, 337] on tbody "Dec-22 On Target Jan-23 On Target Feb-23 No Target Set Mar-23 On Target Apr-23 …" at bounding box center [302, 129] width 170 height 499
click at [316, 337] on td "Not Defined" at bounding box center [341, 343] width 92 height 14
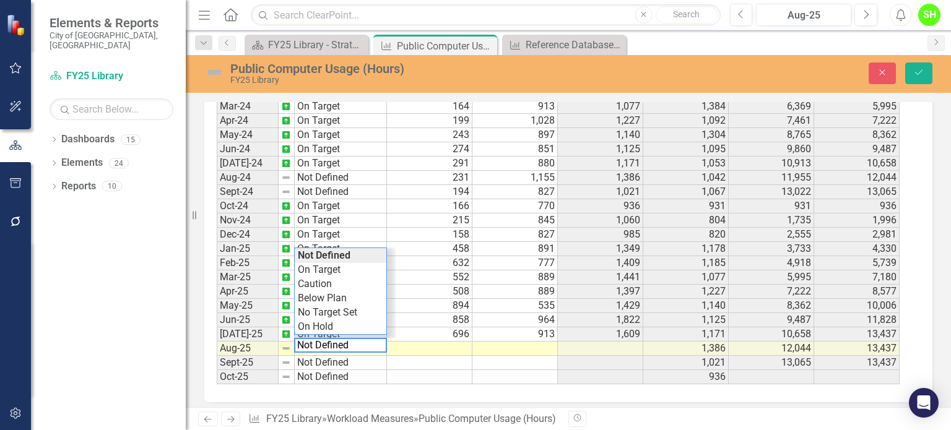
scroll to position [733, 0]
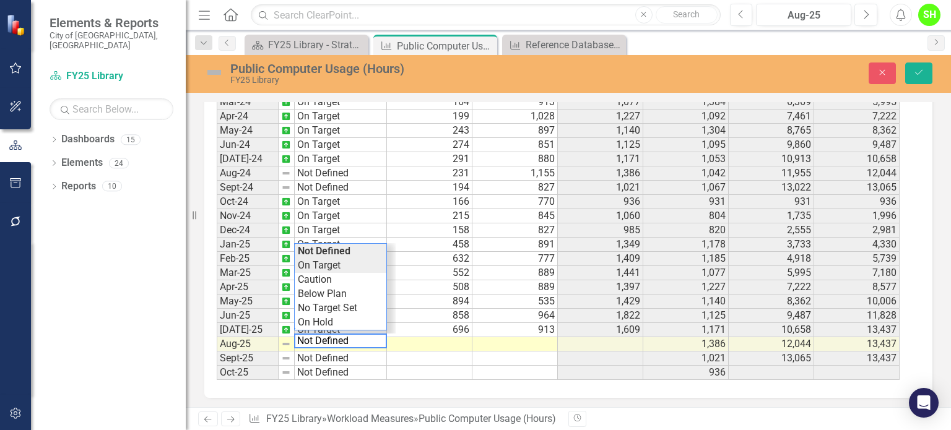
type textarea "On Target"
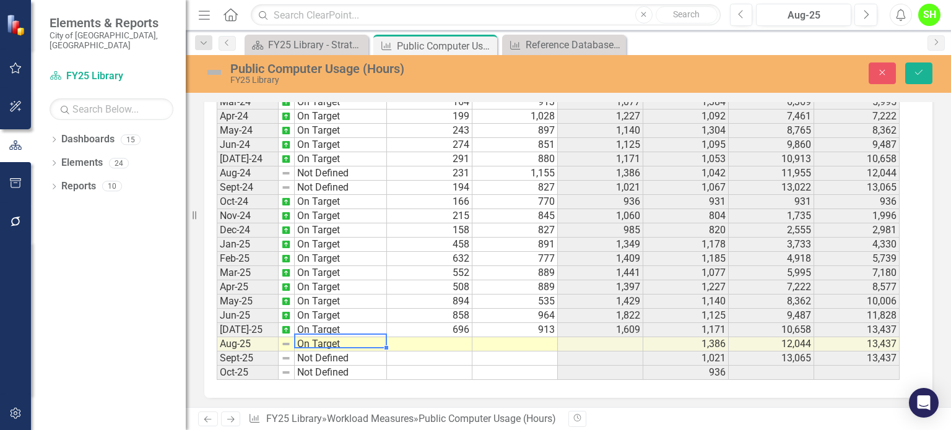
click at [323, 269] on div "Period Status Juvenile Adult Total Hours Prior Year Actual PYTD Actual FYTD Act…" at bounding box center [564, 229] width 694 height 301
click at [451, 343] on td at bounding box center [429, 344] width 85 height 14
type textarea "552"
click at [514, 337] on td at bounding box center [514, 344] width 85 height 14
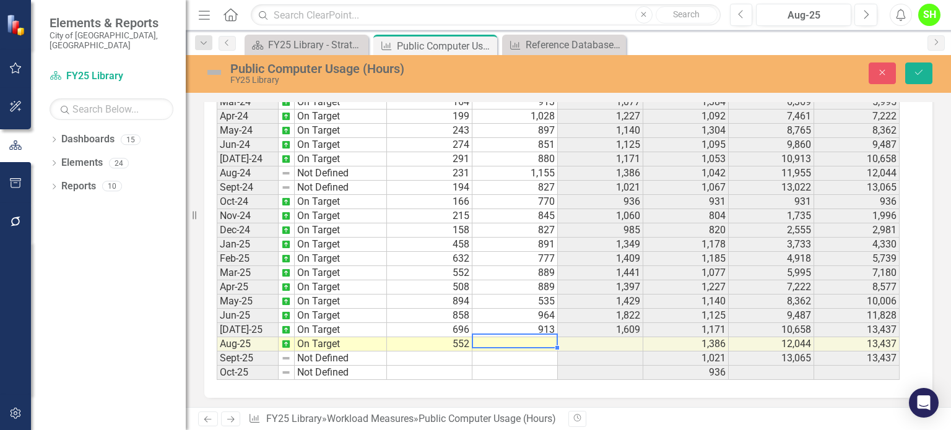
click at [514, 337] on td at bounding box center [514, 344] width 85 height 14
type textarea "817"
click at [917, 71] on icon "Save" at bounding box center [918, 72] width 11 height 9
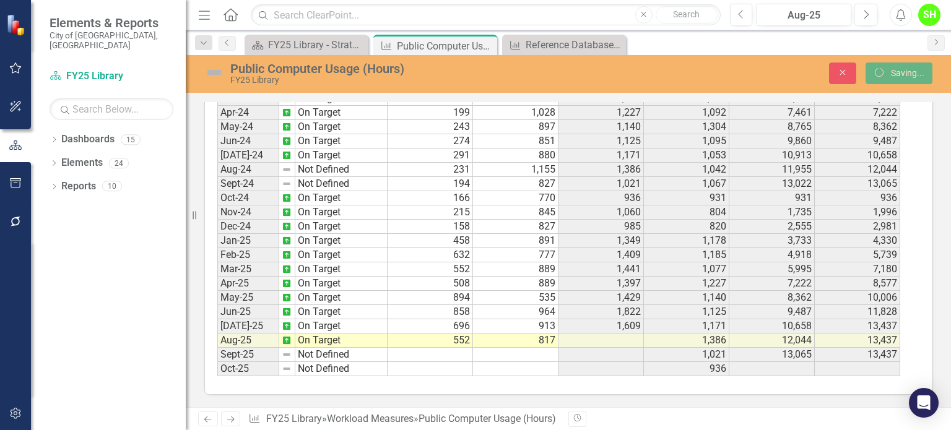
scroll to position [729, 0]
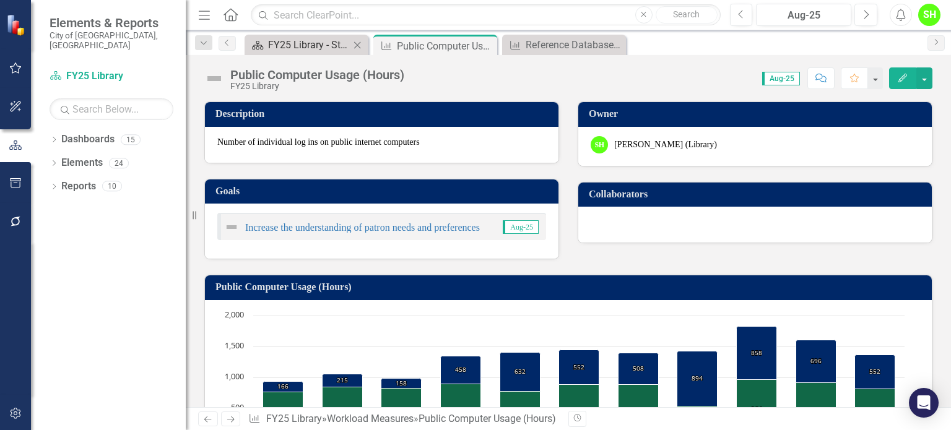
click at [313, 51] on div "FY25 Library - Strategic Plan" at bounding box center [309, 44] width 82 height 15
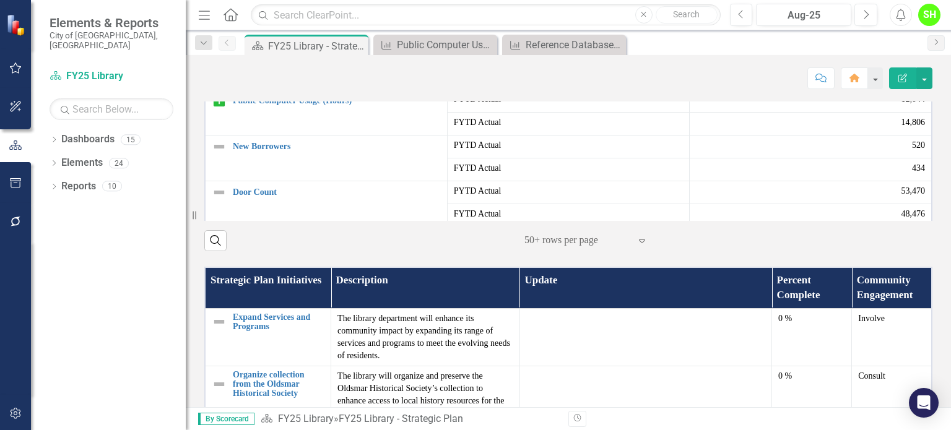
scroll to position [371, 0]
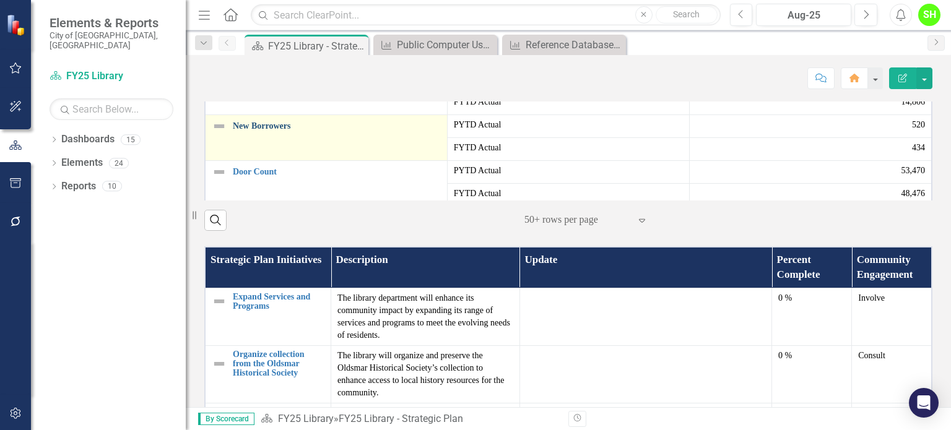
click at [256, 131] on link "New Borrowers" at bounding box center [337, 125] width 208 height 9
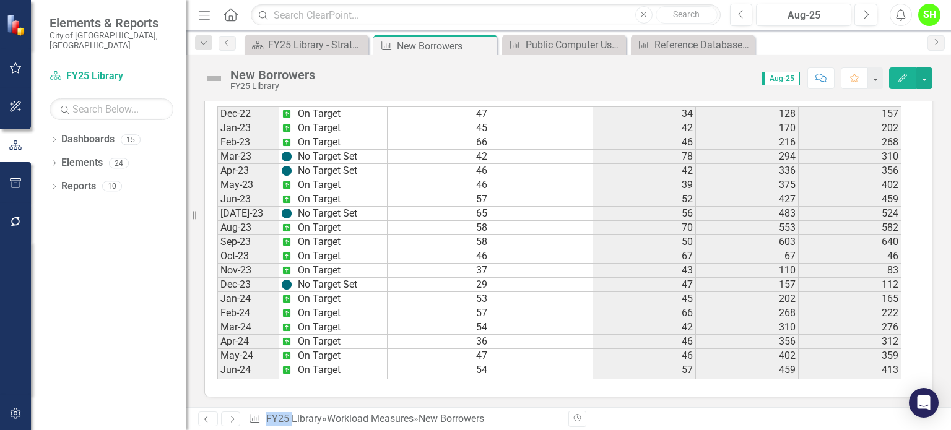
scroll to position [412, 0]
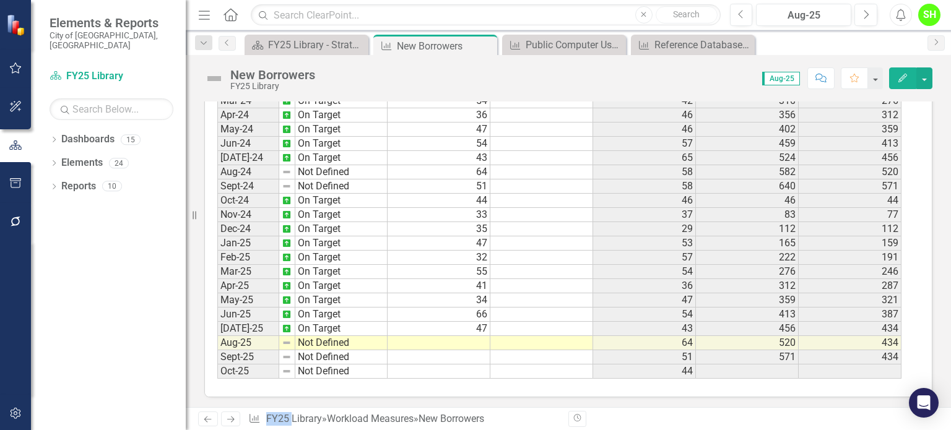
click at [319, 337] on tbody "Dec-22 On Target Jan-23 On Target Feb-23 On Target Mar-23 No Target Set Apr-23 …" at bounding box center [302, 129] width 170 height 499
click at [319, 337] on td "Not Defined" at bounding box center [341, 343] width 92 height 14
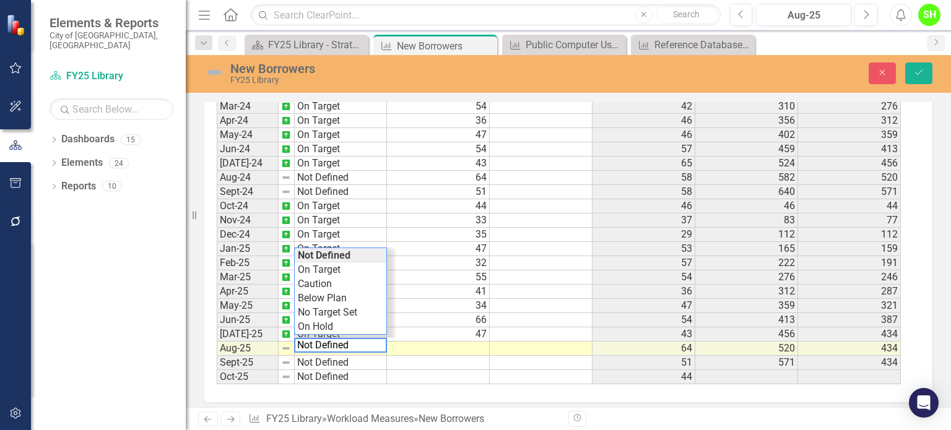
scroll to position [733, 0]
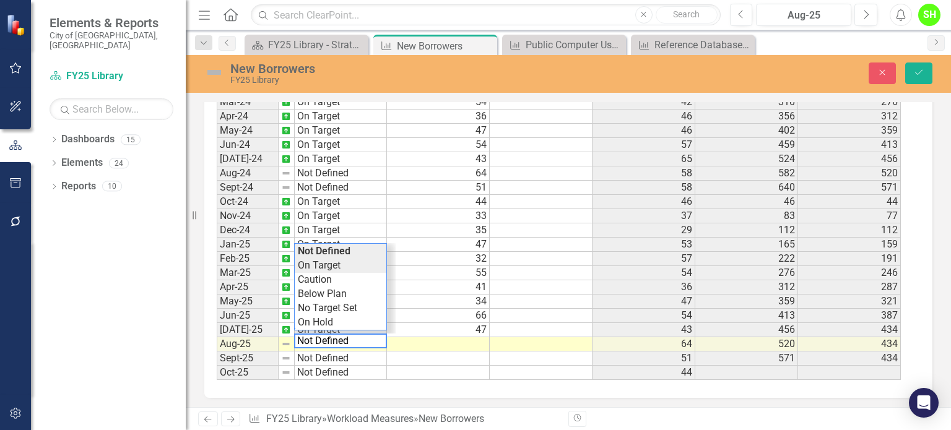
type textarea "On Target"
click at [326, 262] on div "Period Status Actual Target Prior Year Actual PYTD Actual FYTD Actual Feb-23 On…" at bounding box center [564, 229] width 694 height 301
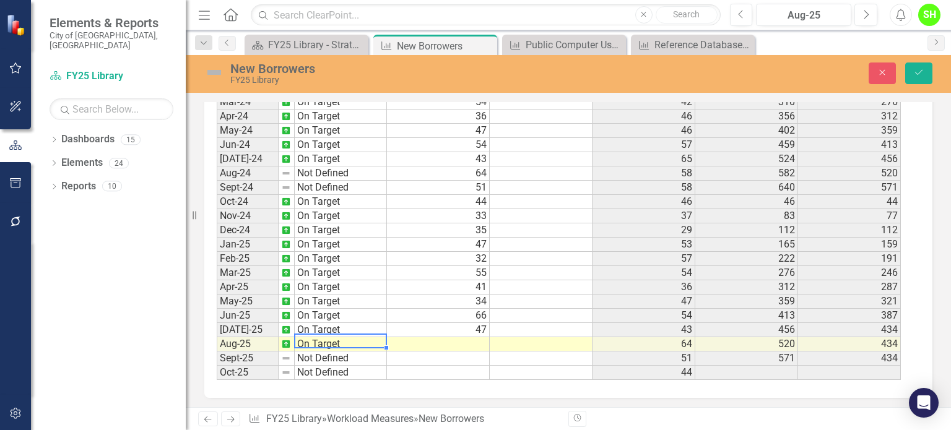
click at [448, 338] on td at bounding box center [438, 344] width 103 height 14
type textarea "39"
click at [916, 69] on icon "Save" at bounding box center [918, 72] width 11 height 9
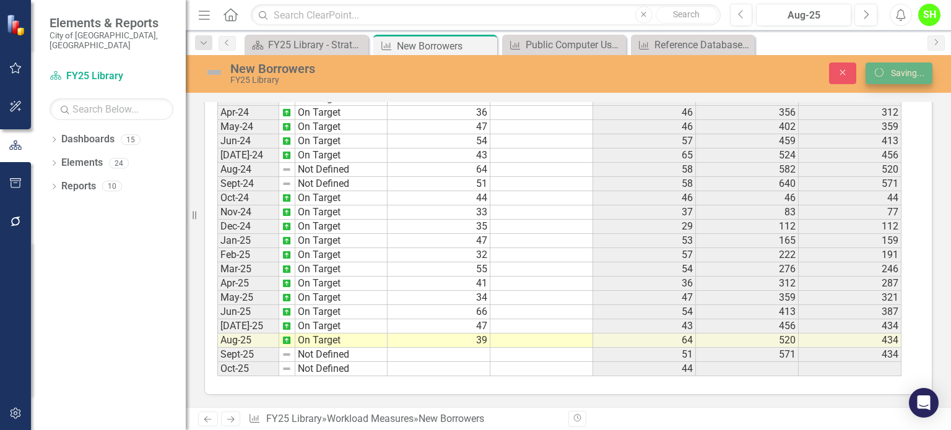
scroll to position [729, 0]
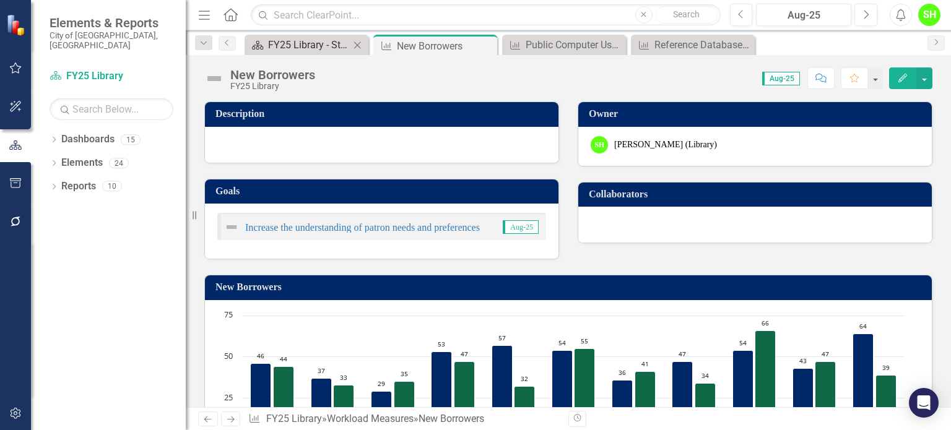
click at [285, 41] on div "FY25 Library - Strategic Plan" at bounding box center [309, 44] width 82 height 15
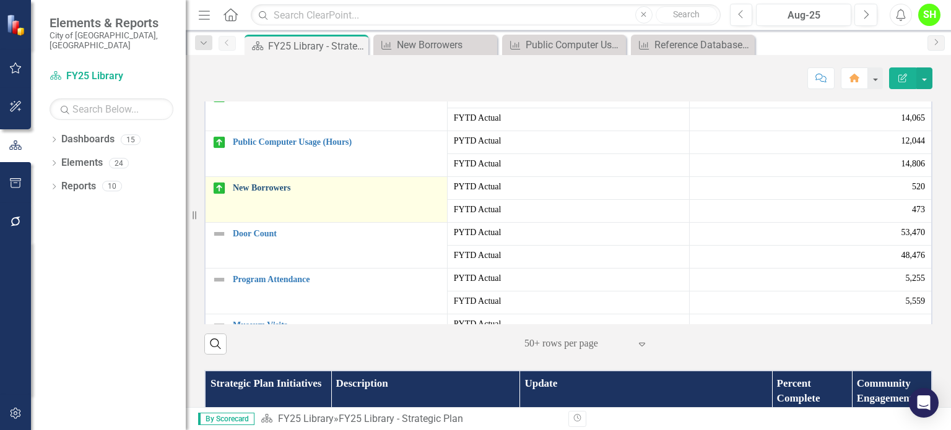
scroll to position [354, 0]
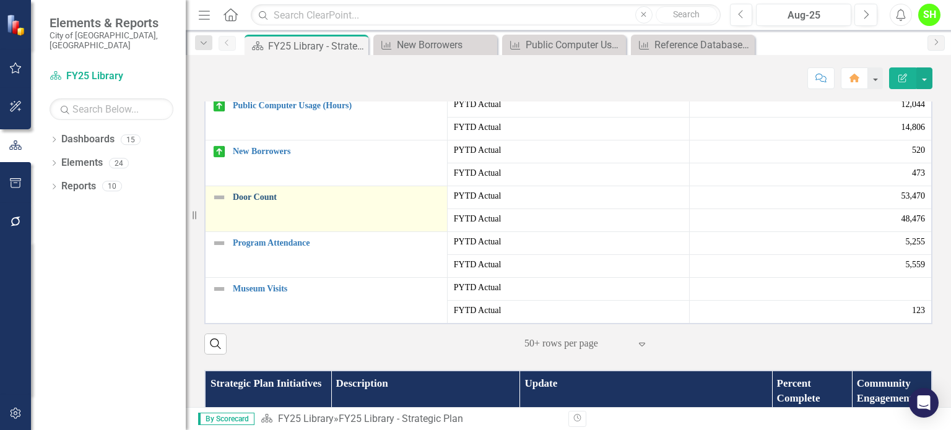
click at [256, 202] on link "Door Count" at bounding box center [337, 196] width 208 height 9
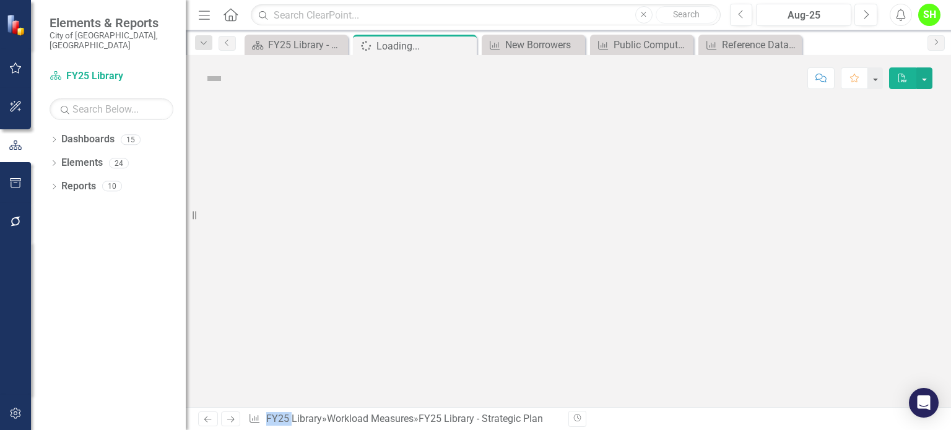
click at [256, 278] on div at bounding box center [568, 255] width 765 height 306
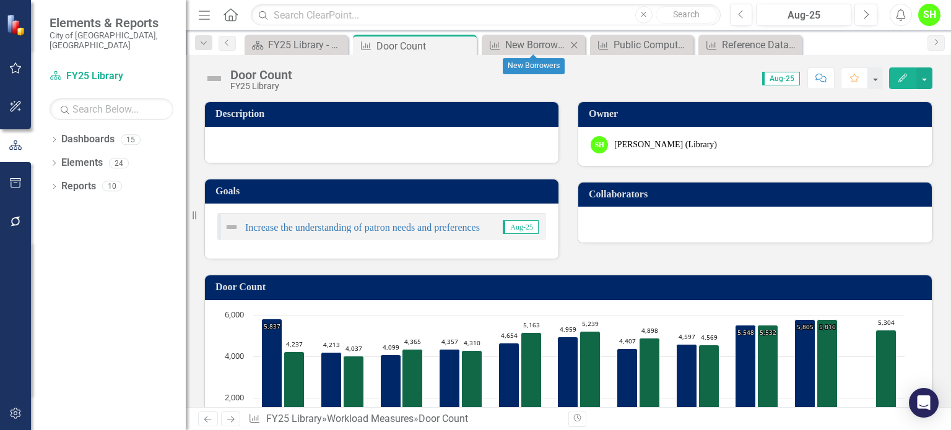
click at [574, 45] on icon "Close" at bounding box center [574, 45] width 12 height 10
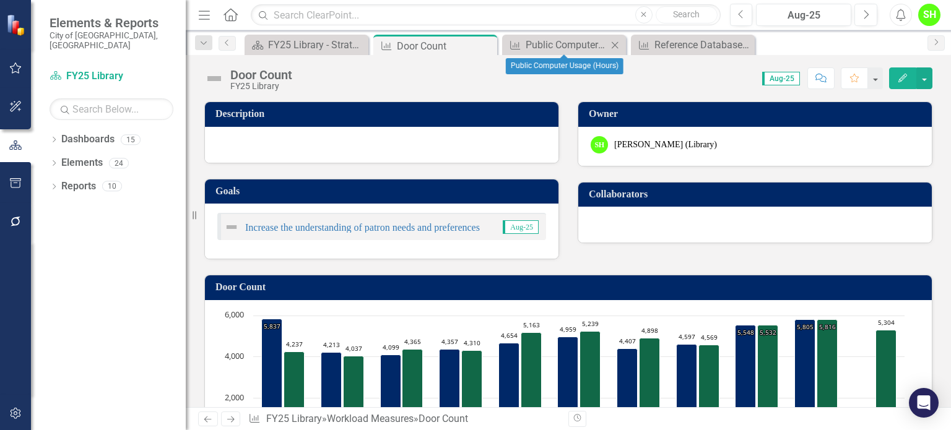
click at [615, 41] on icon "Close" at bounding box center [614, 45] width 12 height 10
click at [616, 43] on icon "Close" at bounding box center [614, 45] width 12 height 10
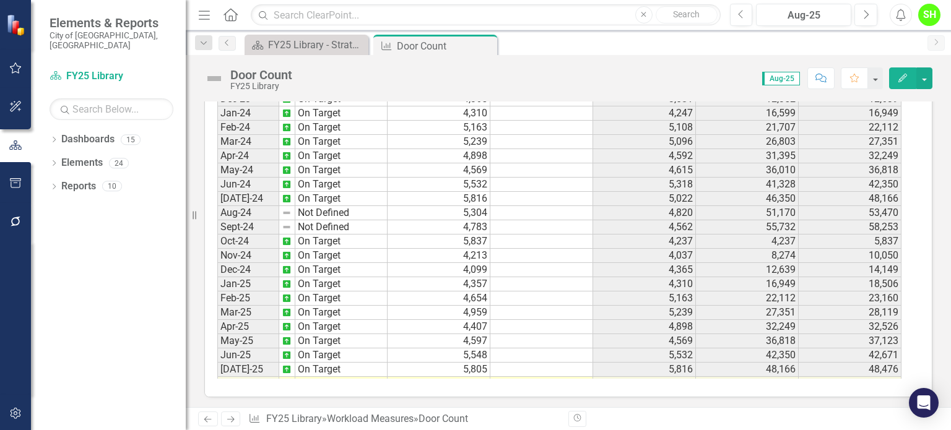
scroll to position [412, 0]
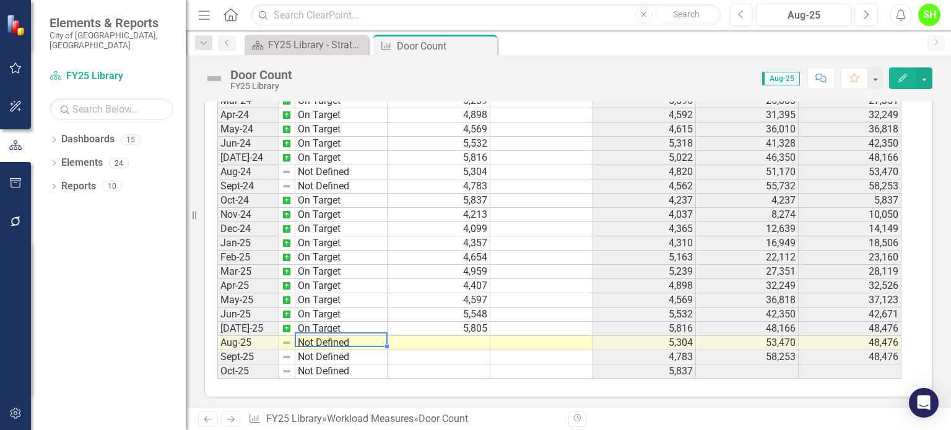
click at [339, 337] on tbody "Feb-23 On Target Mar-23 On Target Apr-23 On Target May-23 No Target Set Jun-23 …" at bounding box center [302, 143] width 170 height 470
click at [339, 337] on td "Not Defined" at bounding box center [341, 343] width 92 height 14
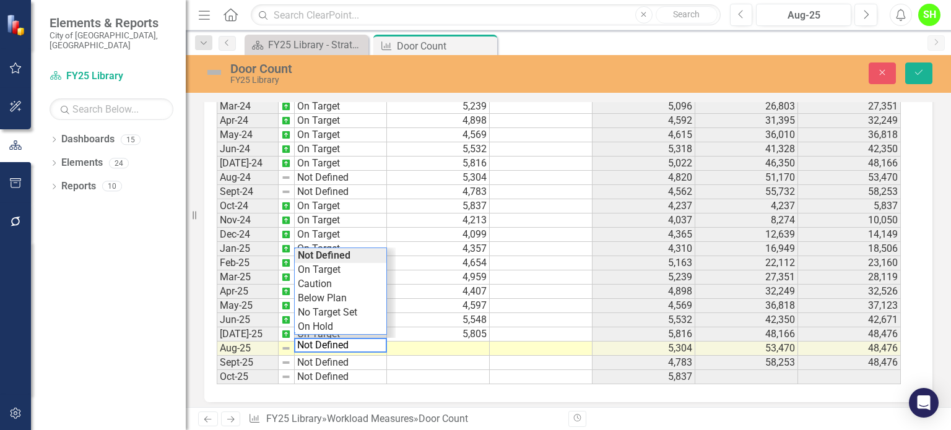
scroll to position [733, 0]
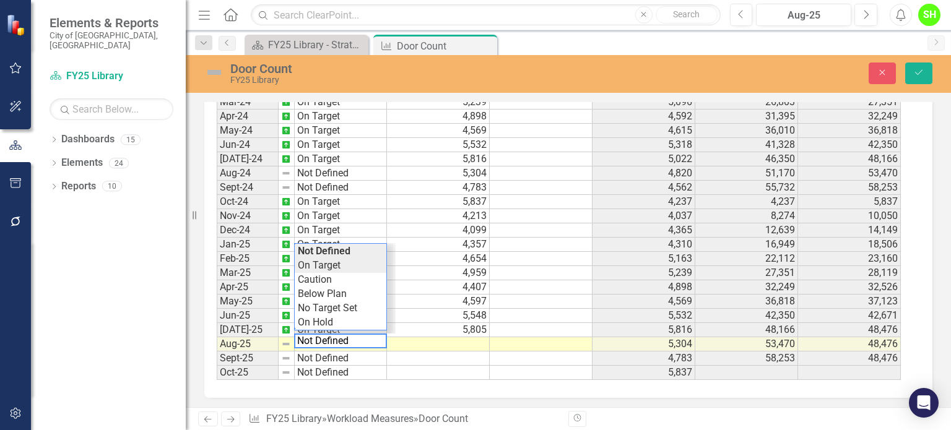
type textarea "On Target"
click at [342, 264] on div "Period Status Actual Target Prior Year Actual PYTD Actual FYTD Actual Feb-23 On…" at bounding box center [564, 229] width 694 height 301
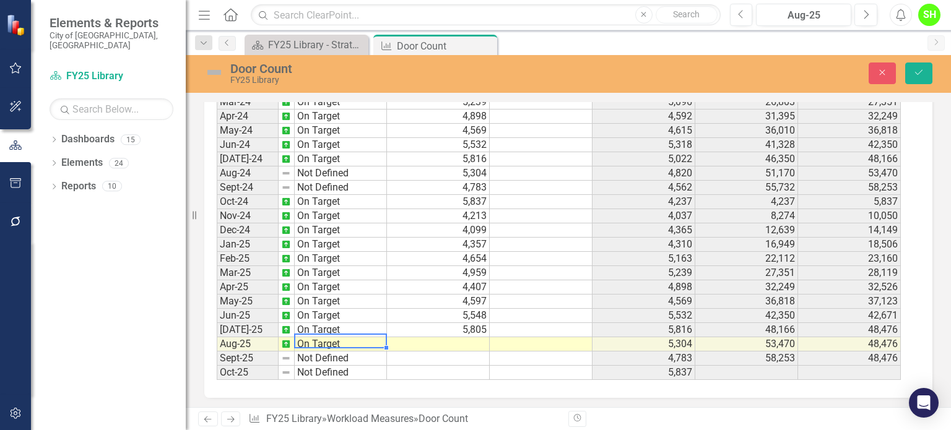
click at [458, 339] on td at bounding box center [438, 344] width 103 height 14
